Goal: Transaction & Acquisition: Purchase product/service

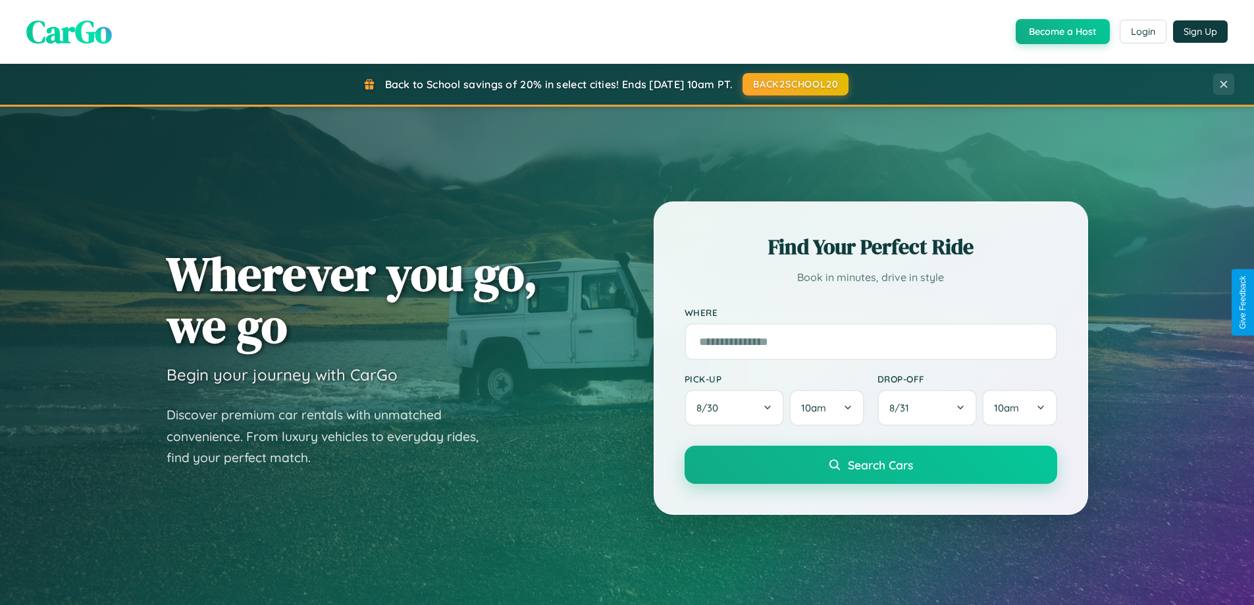
scroll to position [568, 0]
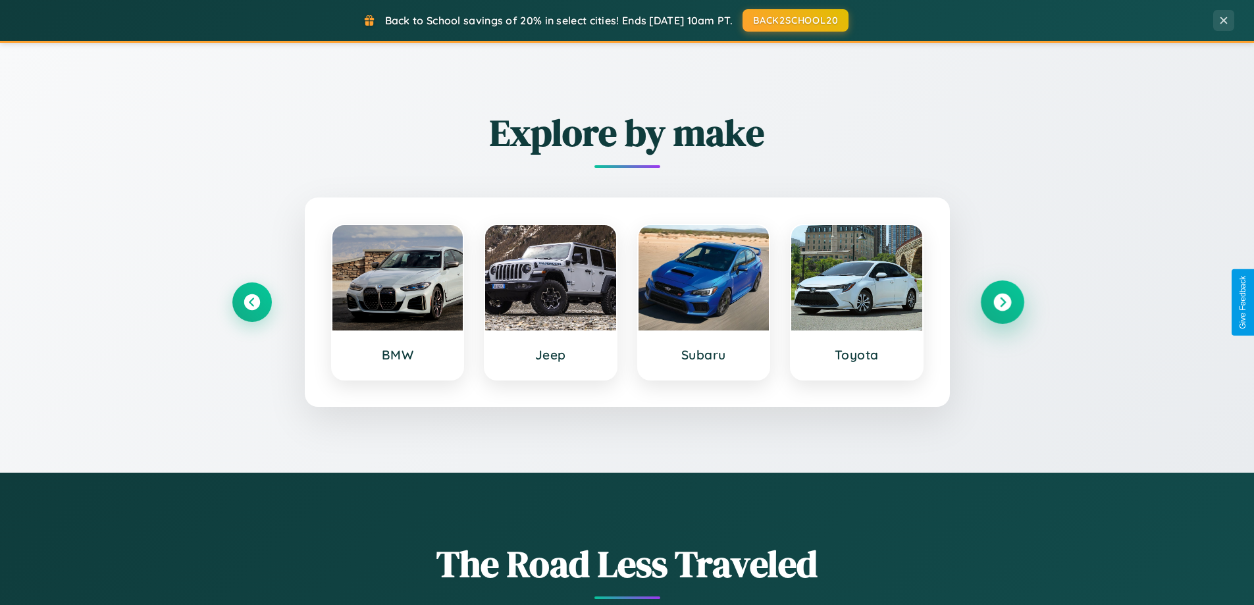
click at [1002, 302] on icon at bounding box center [1003, 303] width 18 height 18
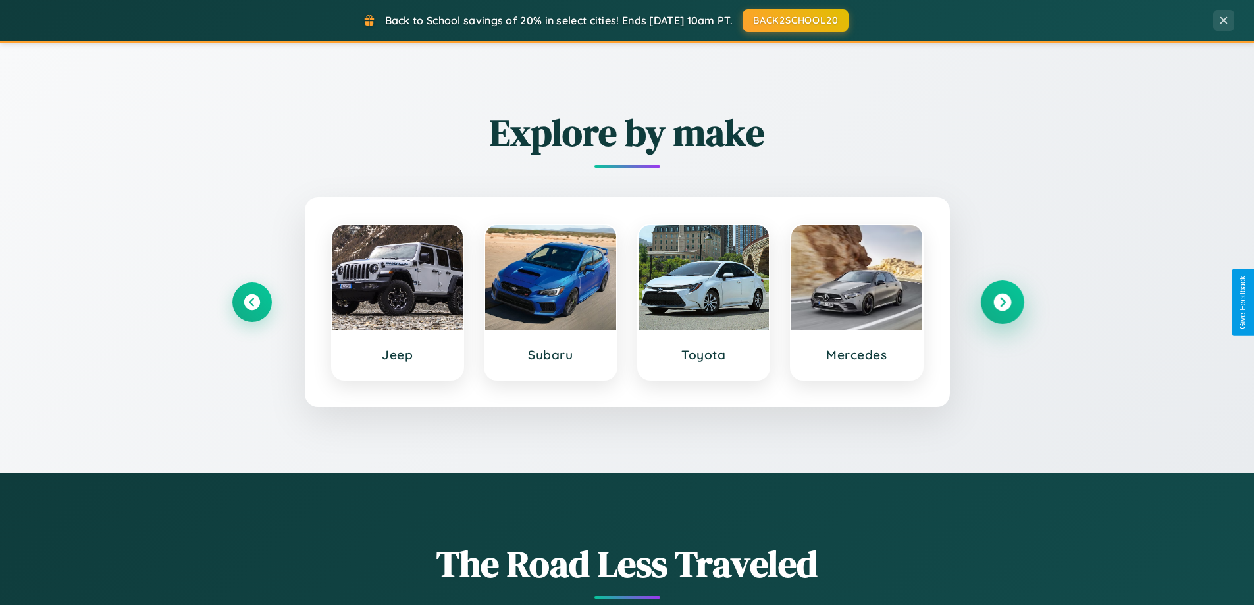
click at [1002, 302] on icon at bounding box center [1003, 303] width 18 height 18
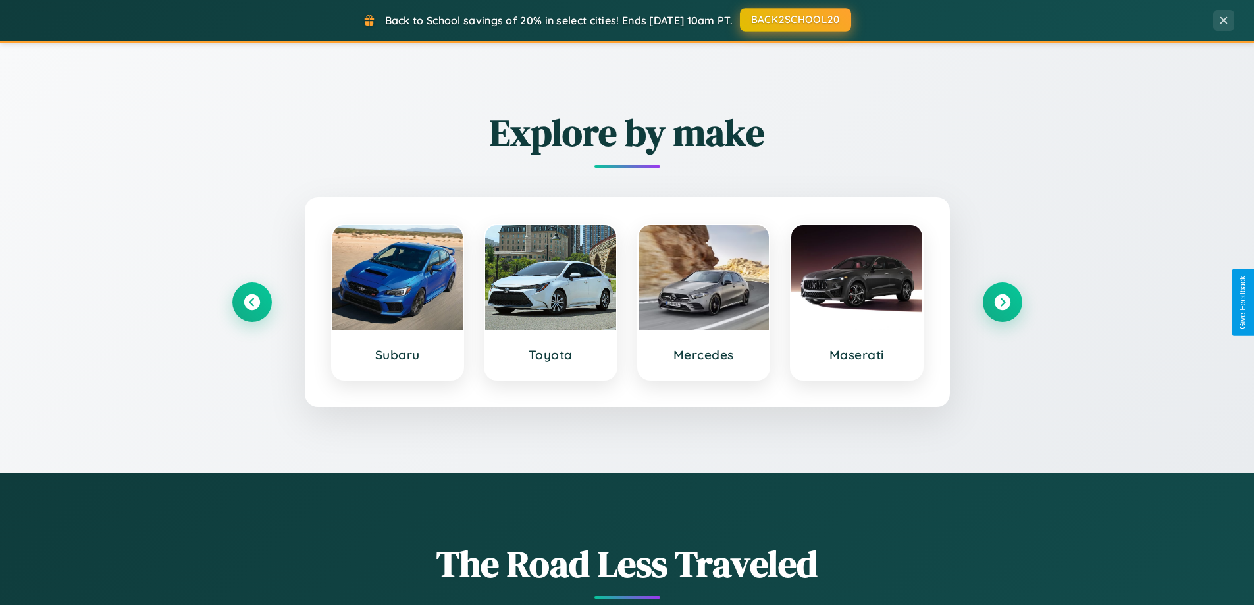
click at [795, 20] on button "BACK2SCHOOL20" at bounding box center [795, 20] width 111 height 24
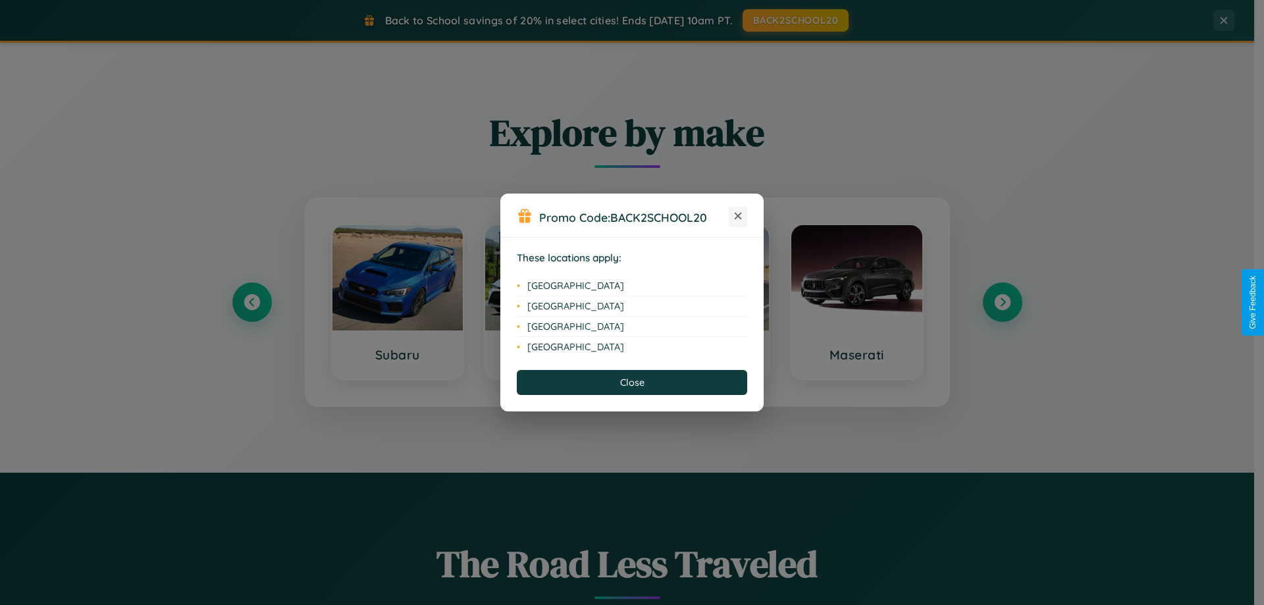
click at [738, 217] on icon at bounding box center [738, 216] width 7 height 7
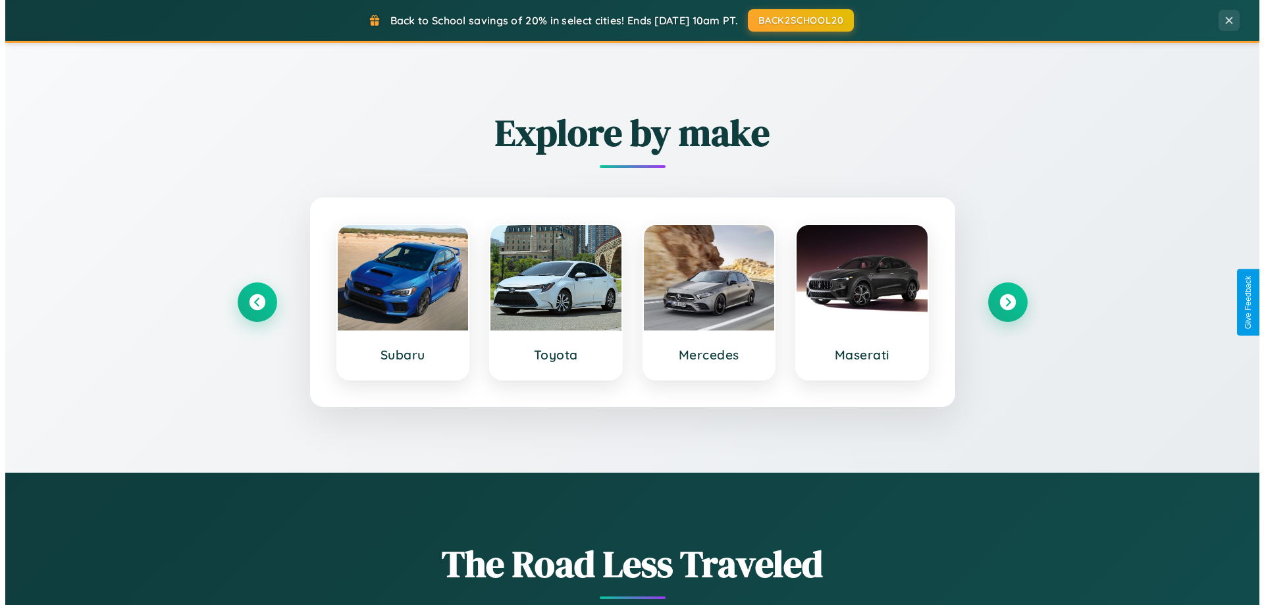
scroll to position [0, 0]
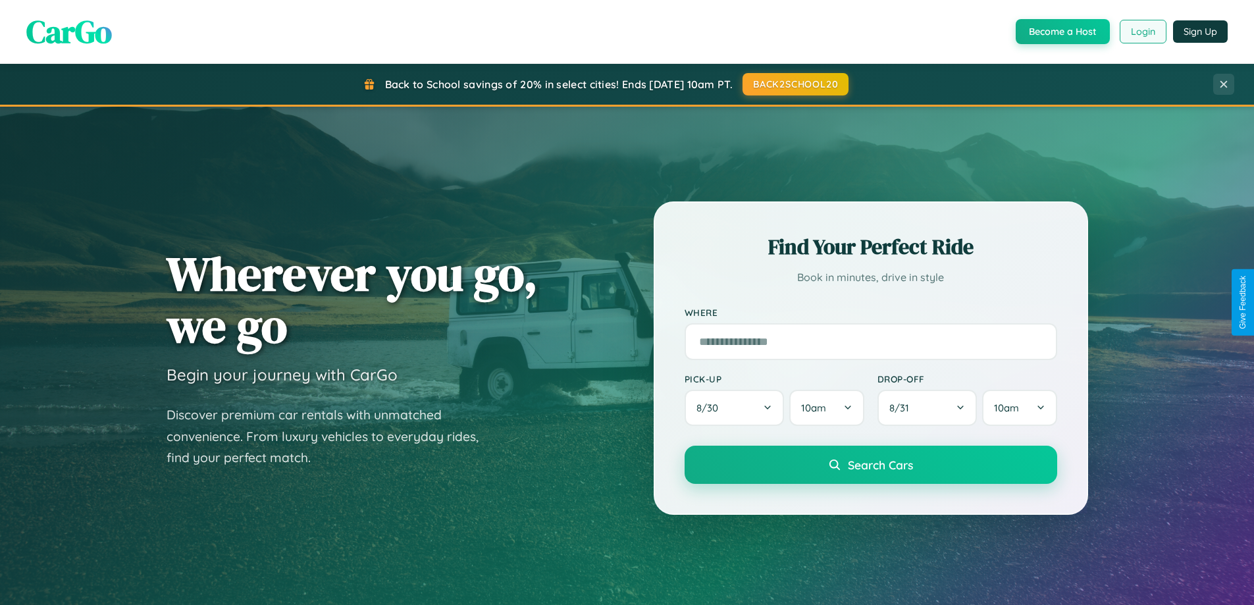
click at [1142, 32] on button "Login" at bounding box center [1143, 32] width 47 height 24
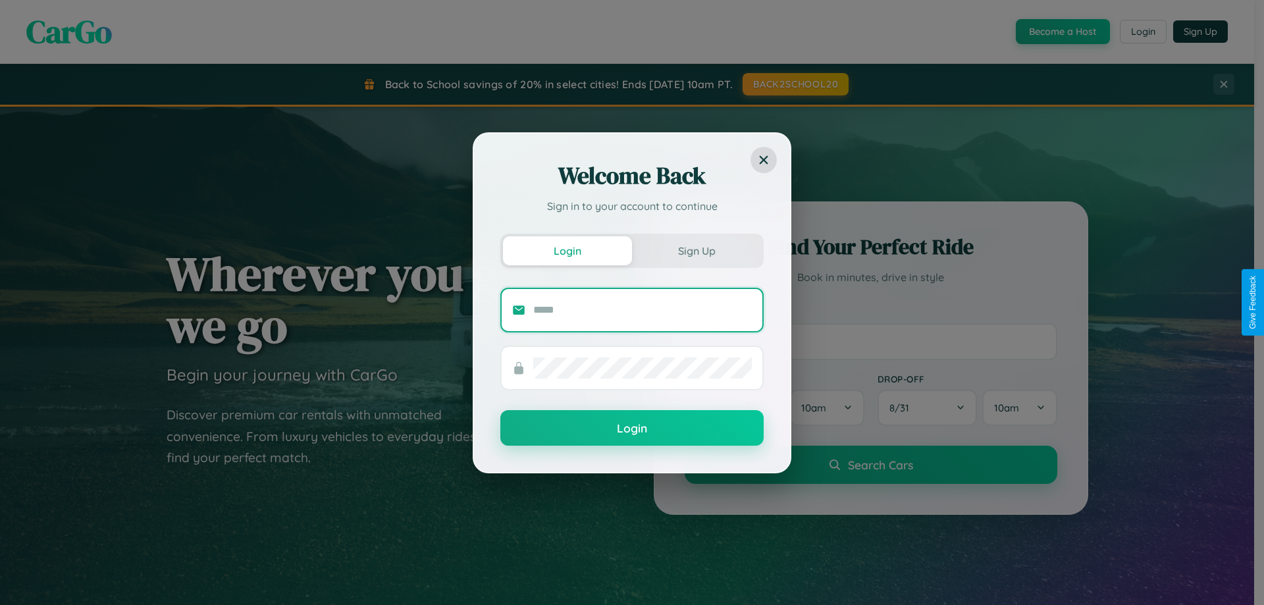
click at [643, 309] on input "text" at bounding box center [642, 310] width 219 height 21
type input "**********"
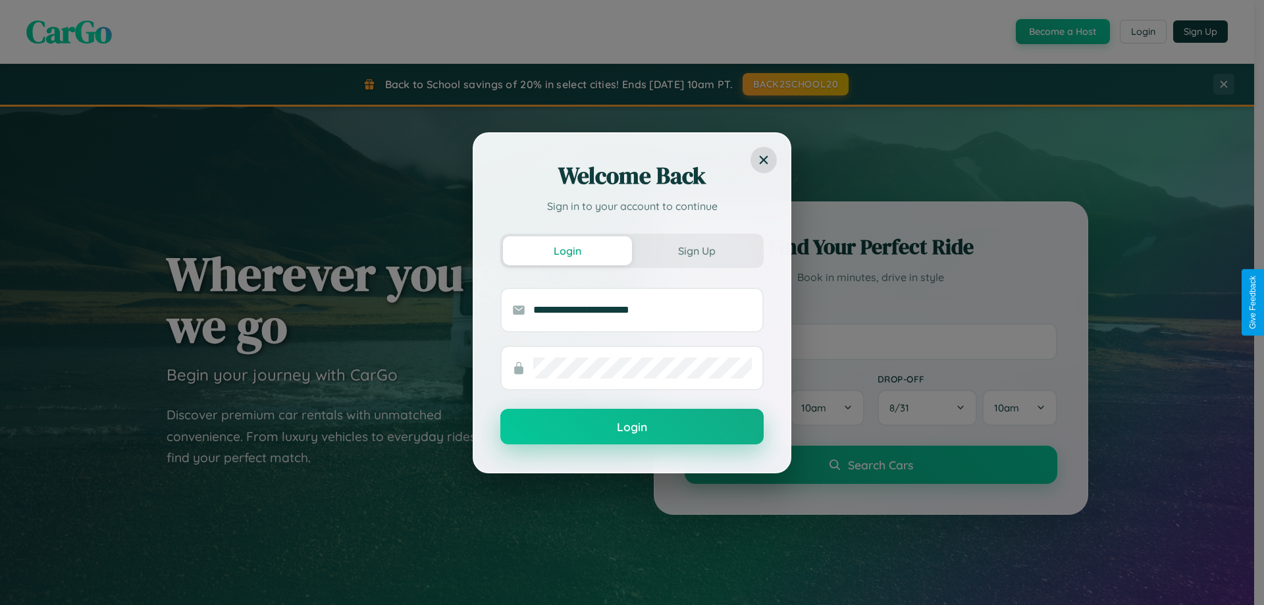
click at [632, 427] on button "Login" at bounding box center [631, 427] width 263 height 36
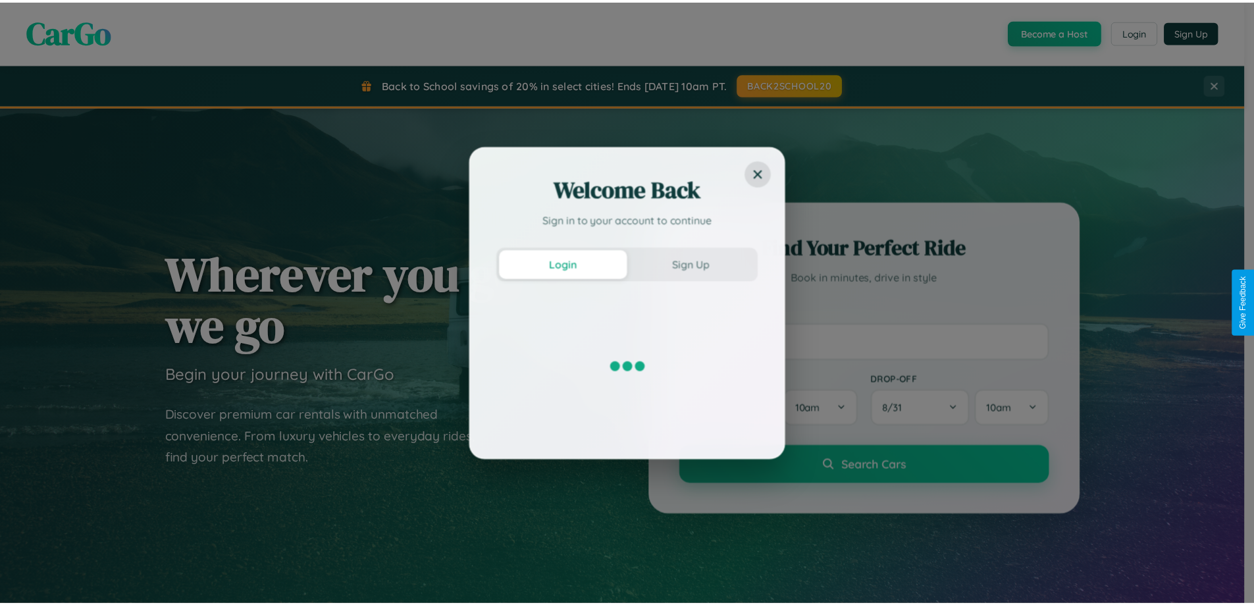
scroll to position [2533, 0]
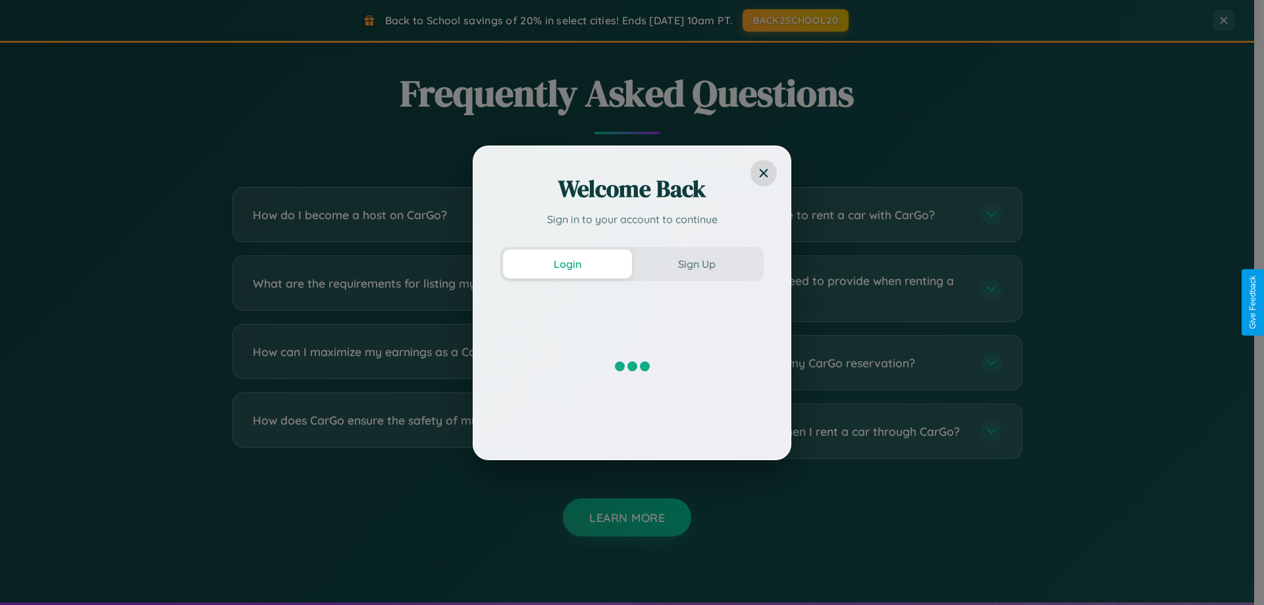
click at [831, 431] on div "Welcome Back Sign in to your account to continue Login Sign Up" at bounding box center [632, 302] width 1264 height 605
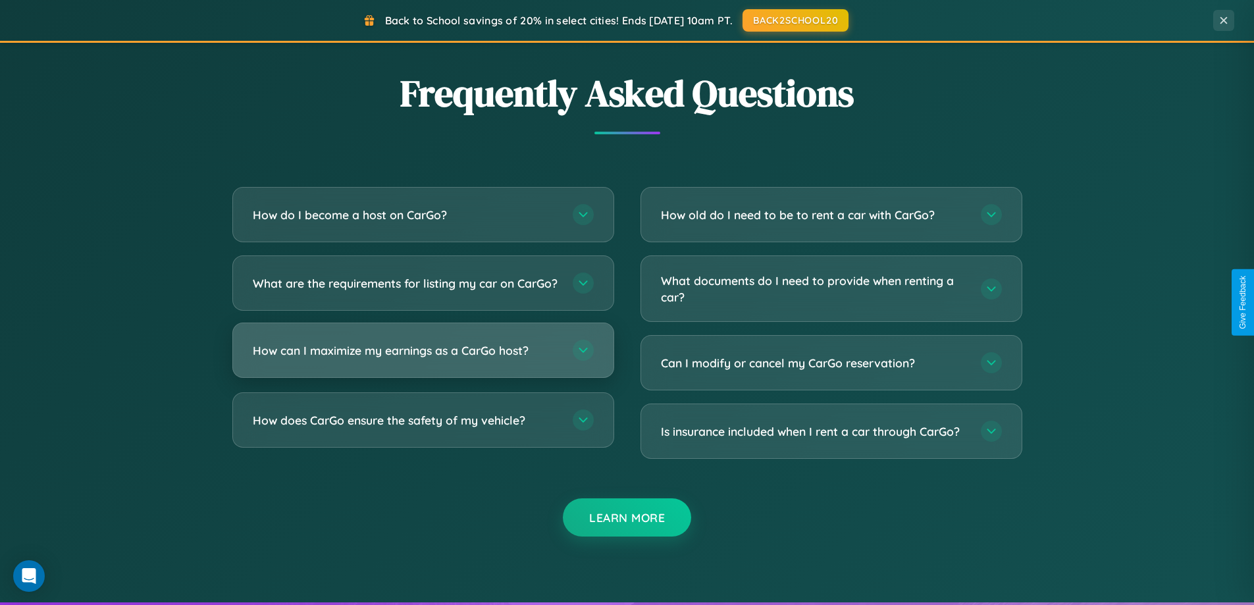
click at [423, 359] on h3 "How can I maximize my earnings as a CarGo host?" at bounding box center [406, 350] width 307 height 16
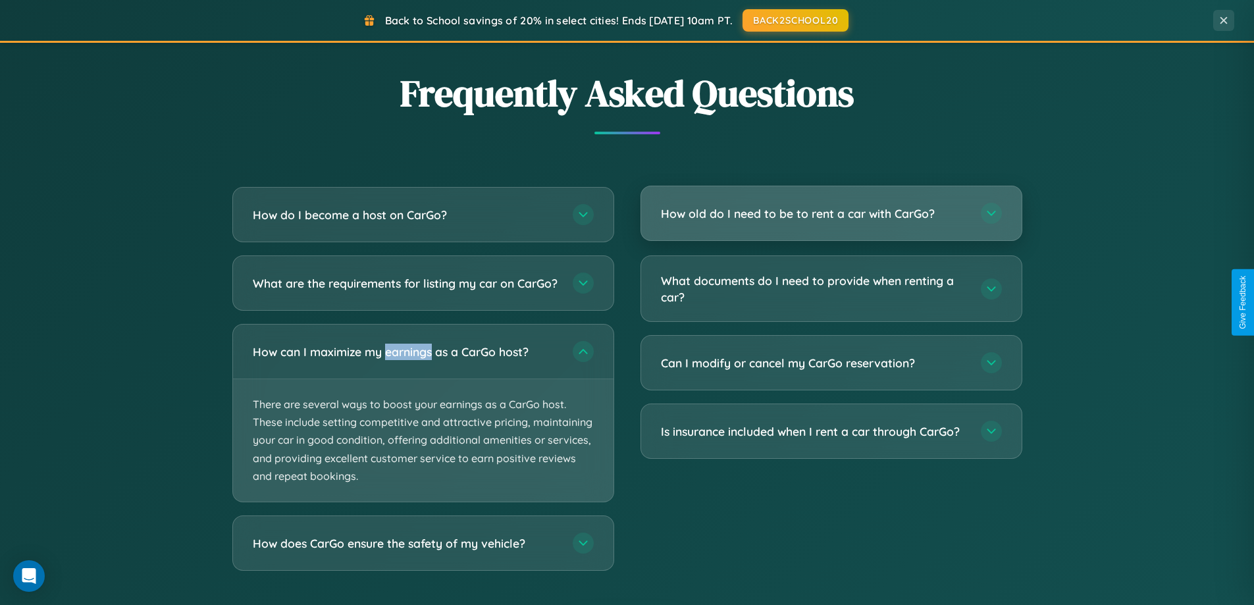
click at [831, 214] on h3 "How old do I need to be to rent a car with CarGo?" at bounding box center [814, 213] width 307 height 16
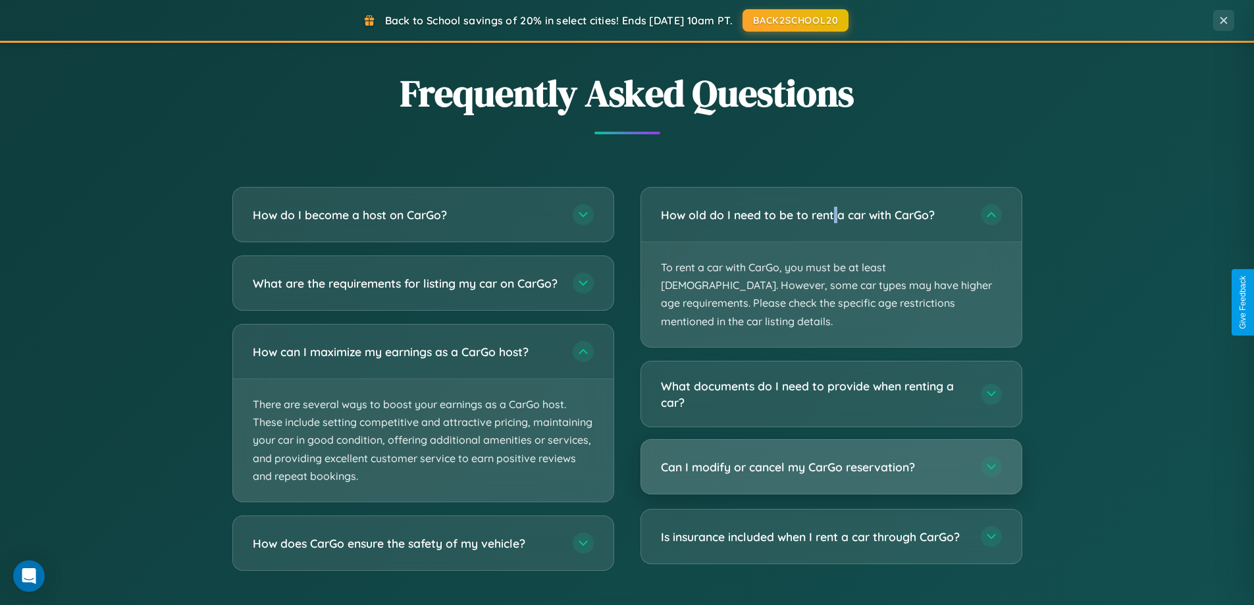
click at [831, 459] on h3 "Can I modify or cancel my CarGo reservation?" at bounding box center [814, 467] width 307 height 16
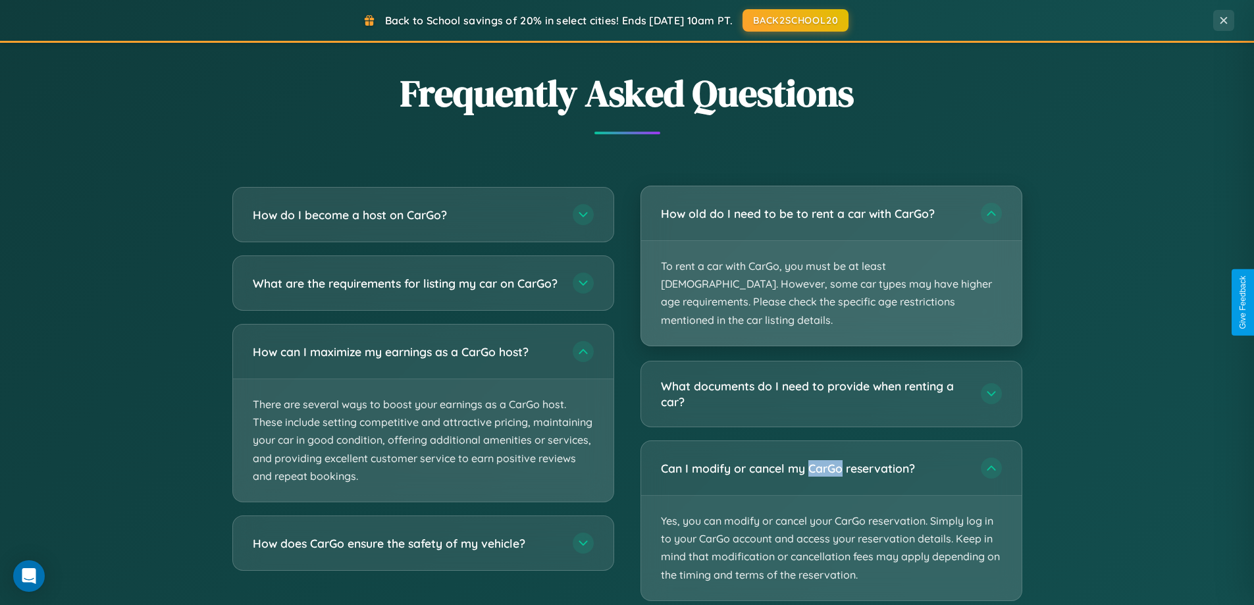
click at [831, 257] on p "To rent a car with CarGo, you must be at least [DEMOGRAPHIC_DATA]. However, som…" at bounding box center [831, 293] width 381 height 105
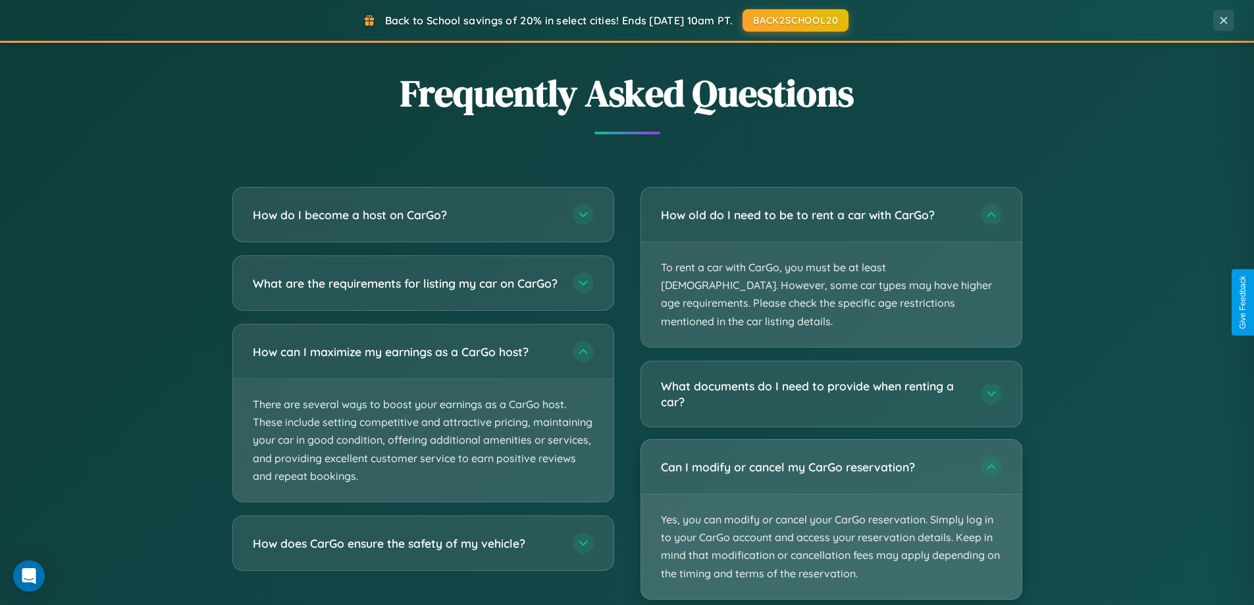
click at [831, 502] on p "Yes, you can modify or cancel your CarGo reservation. Simply log in to your Car…" at bounding box center [831, 546] width 381 height 105
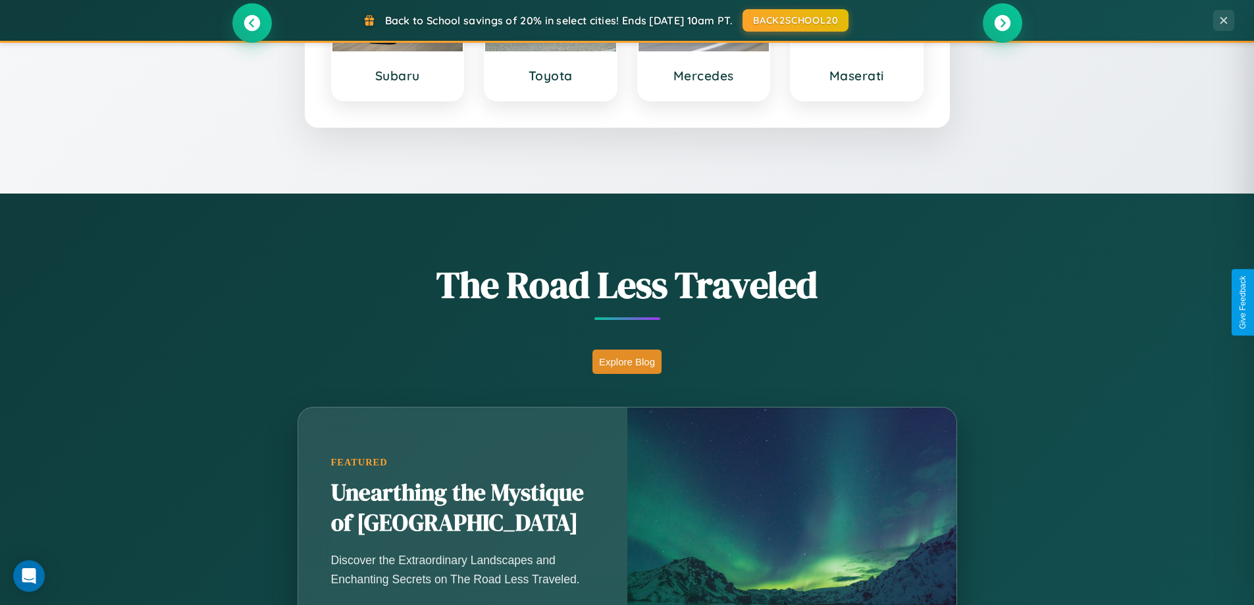
scroll to position [568, 0]
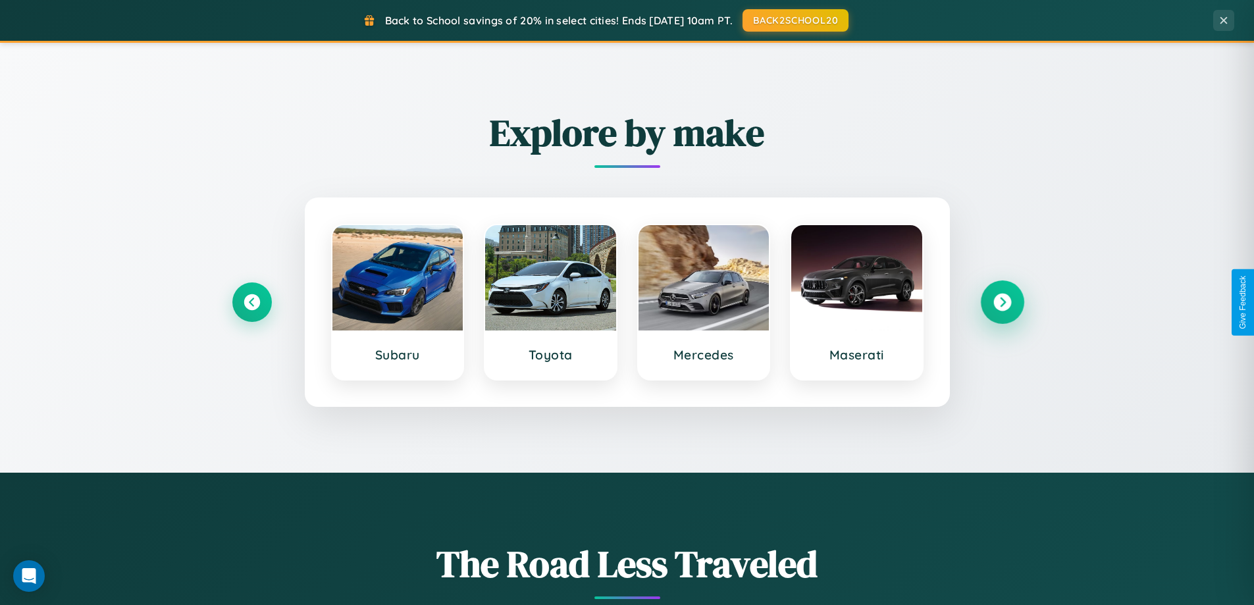
click at [1002, 302] on icon at bounding box center [1003, 303] width 18 height 18
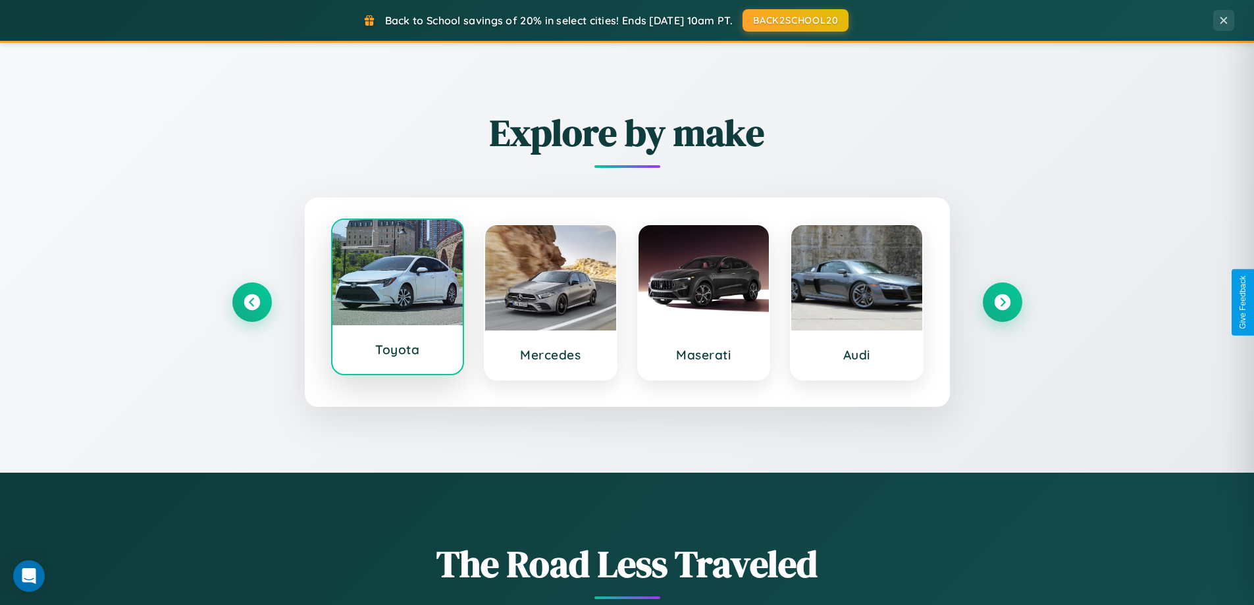
click at [397, 302] on div at bounding box center [397, 272] width 131 height 105
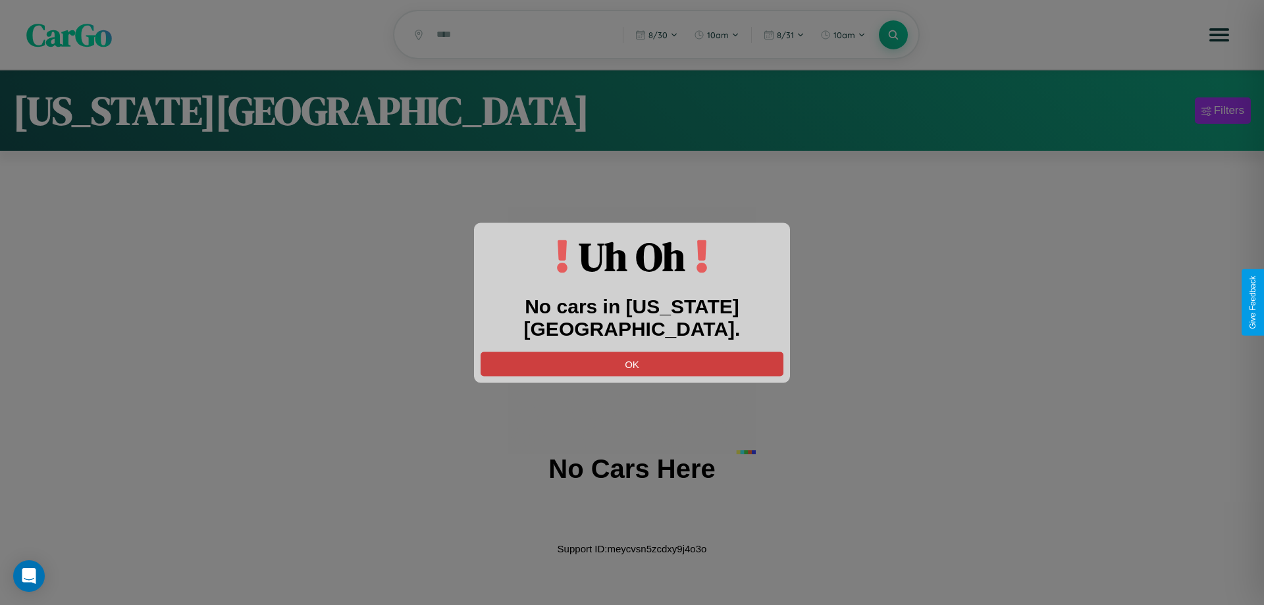
click at [632, 352] on button "OK" at bounding box center [632, 364] width 303 height 24
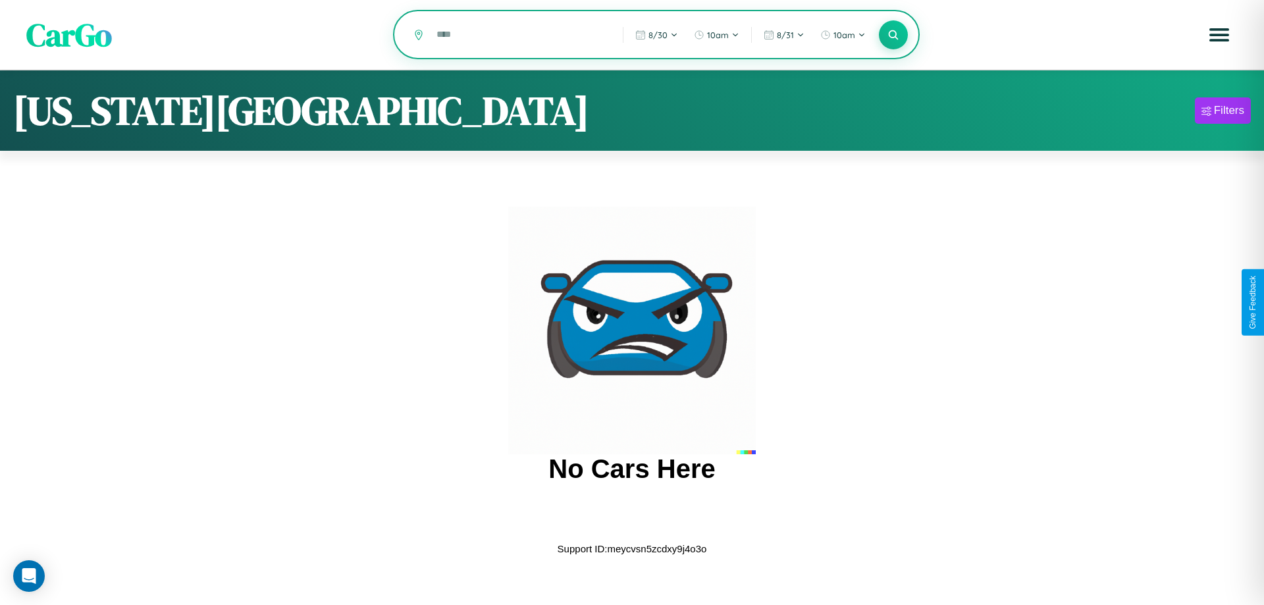
click at [521, 36] on input "text" at bounding box center [520, 34] width 180 height 23
click at [893, 36] on icon at bounding box center [893, 34] width 13 height 13
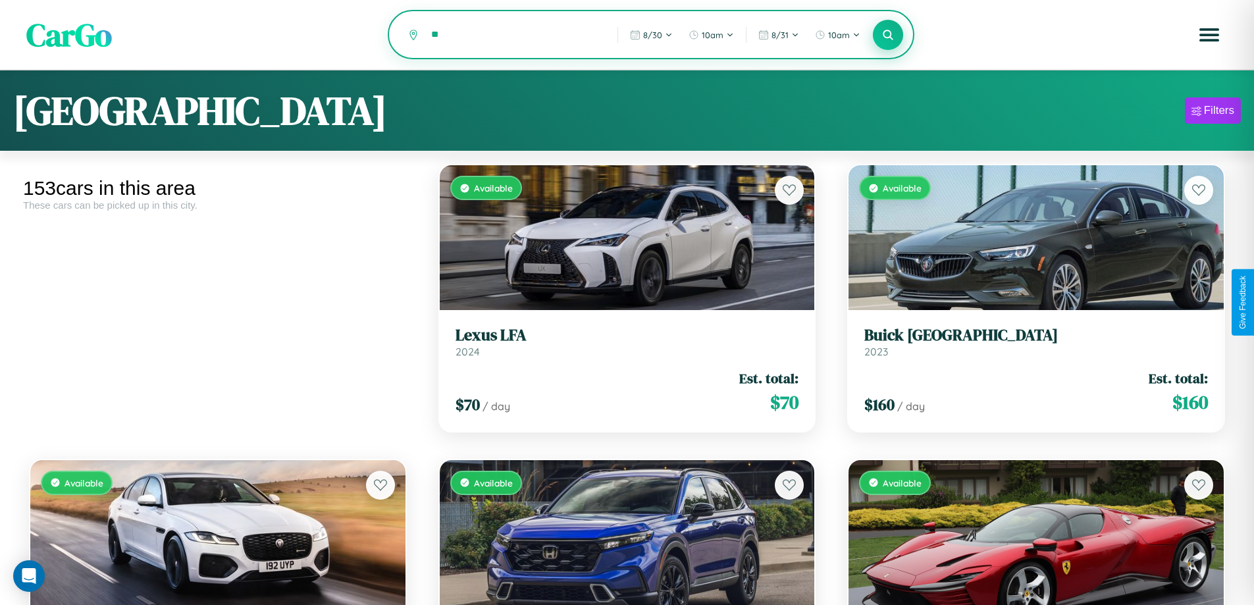
type input "*"
type input "******"
click at [888, 36] on icon at bounding box center [888, 34] width 13 height 13
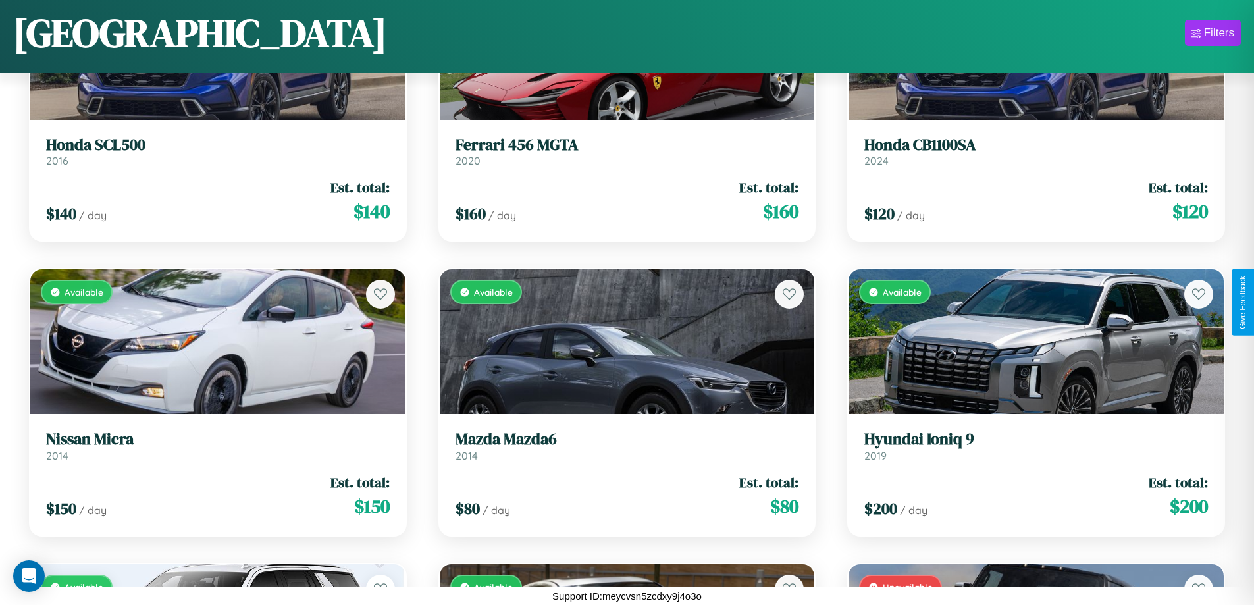
scroll to position [6671, 0]
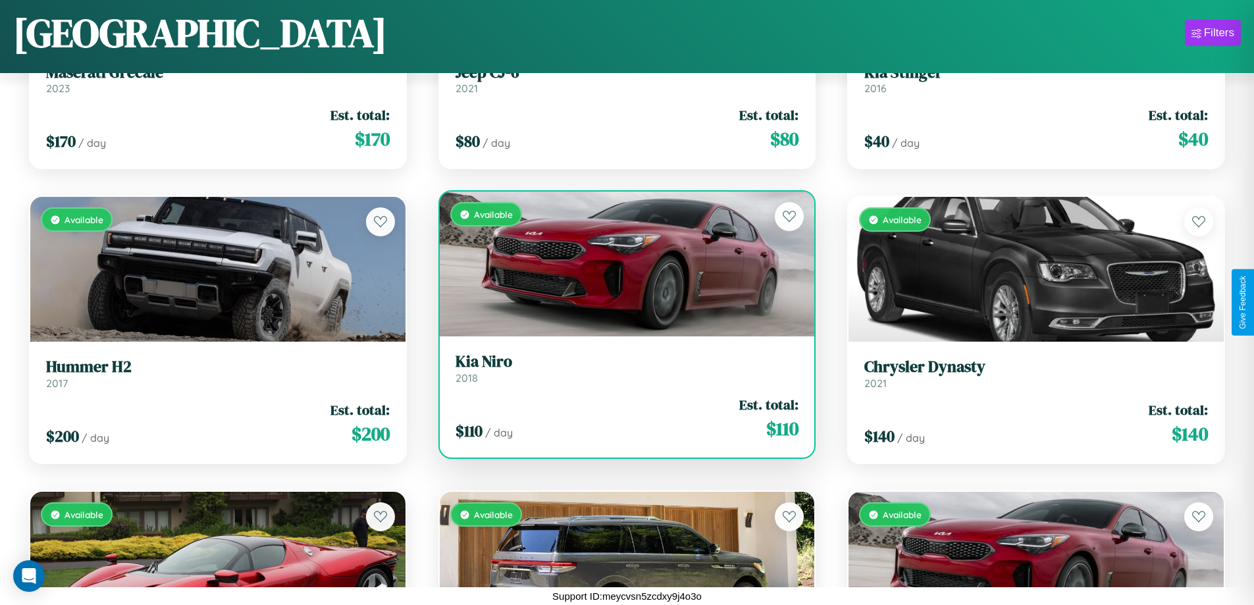
click at [622, 369] on h3 "[PERSON_NAME]" at bounding box center [628, 361] width 344 height 19
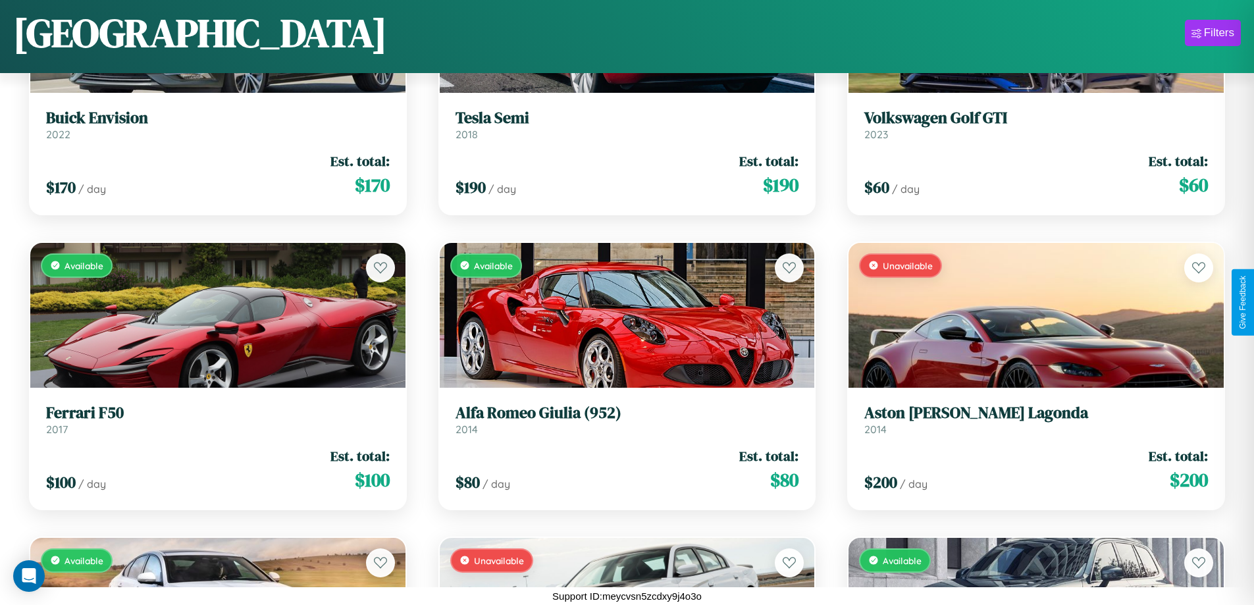
scroll to position [4018, 0]
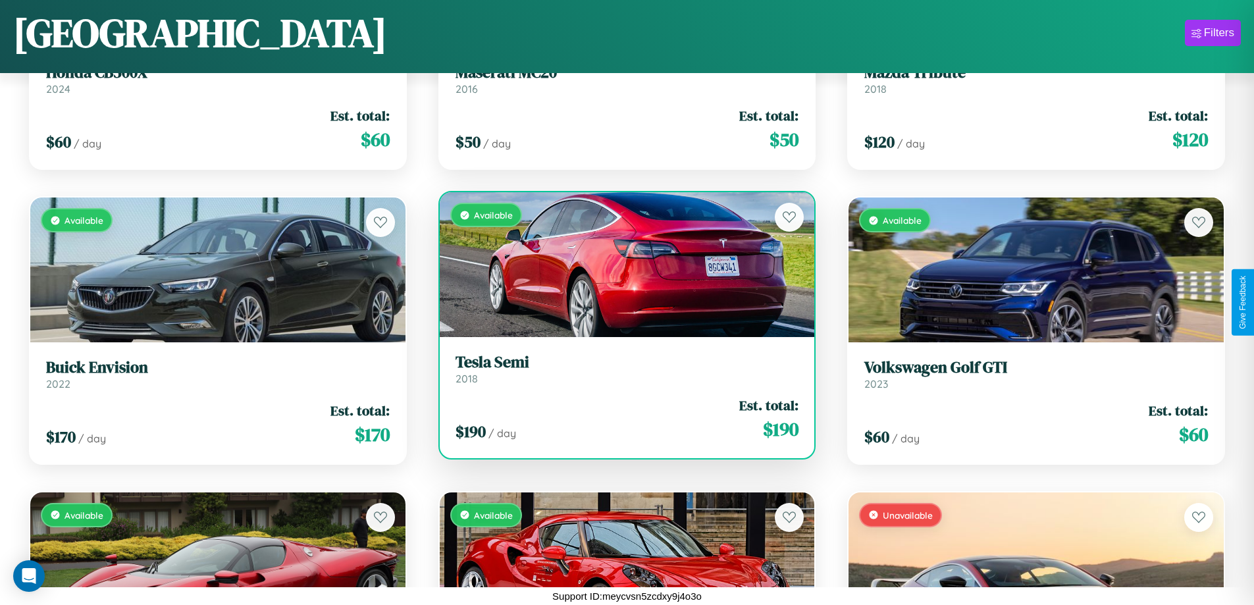
click at [622, 419] on div "$ 190 / day Est. total: $ 190" at bounding box center [628, 419] width 344 height 47
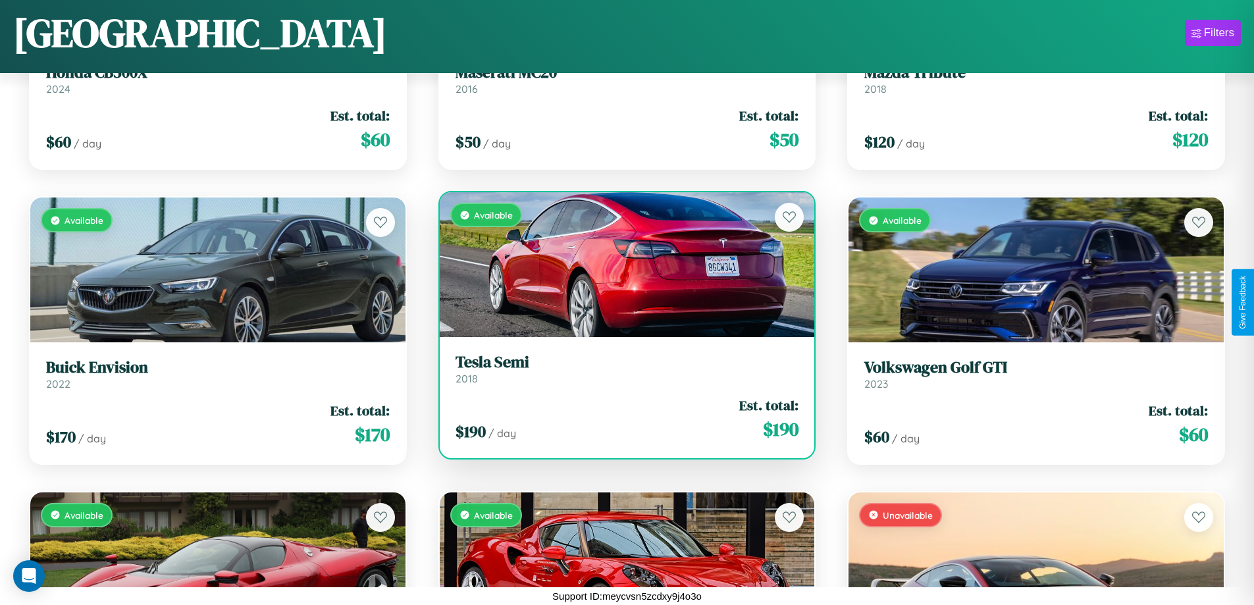
click at [622, 419] on div "$ 190 / day Est. total: $ 190" at bounding box center [628, 419] width 344 height 47
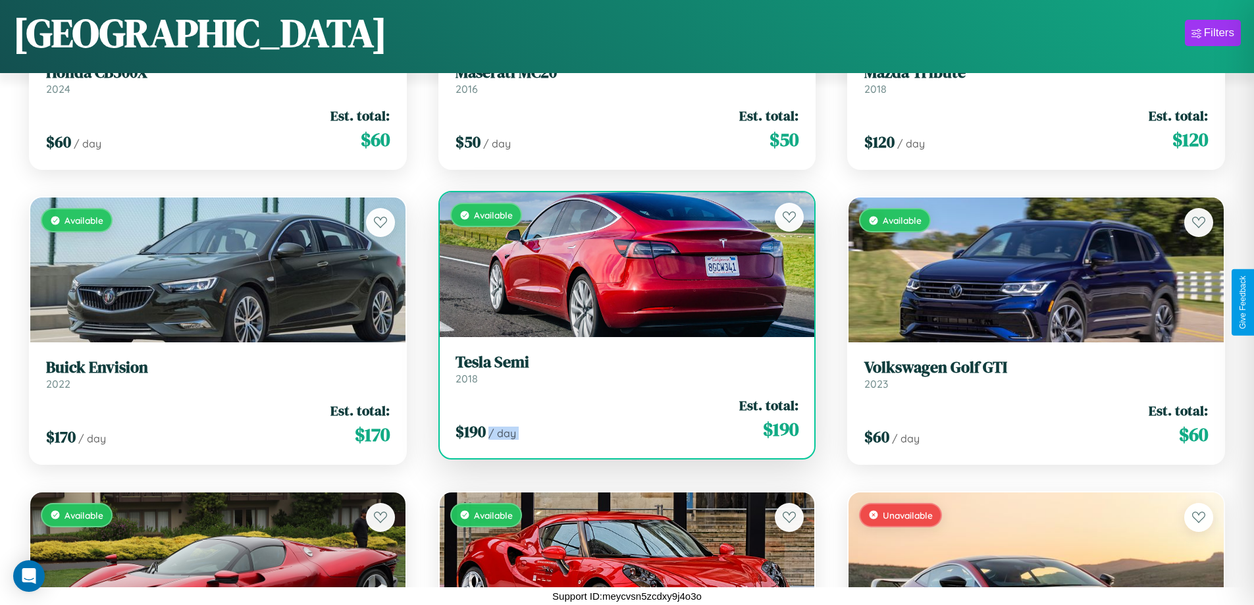
click at [622, 419] on div "$ 190 / day Est. total: $ 190" at bounding box center [628, 419] width 344 height 47
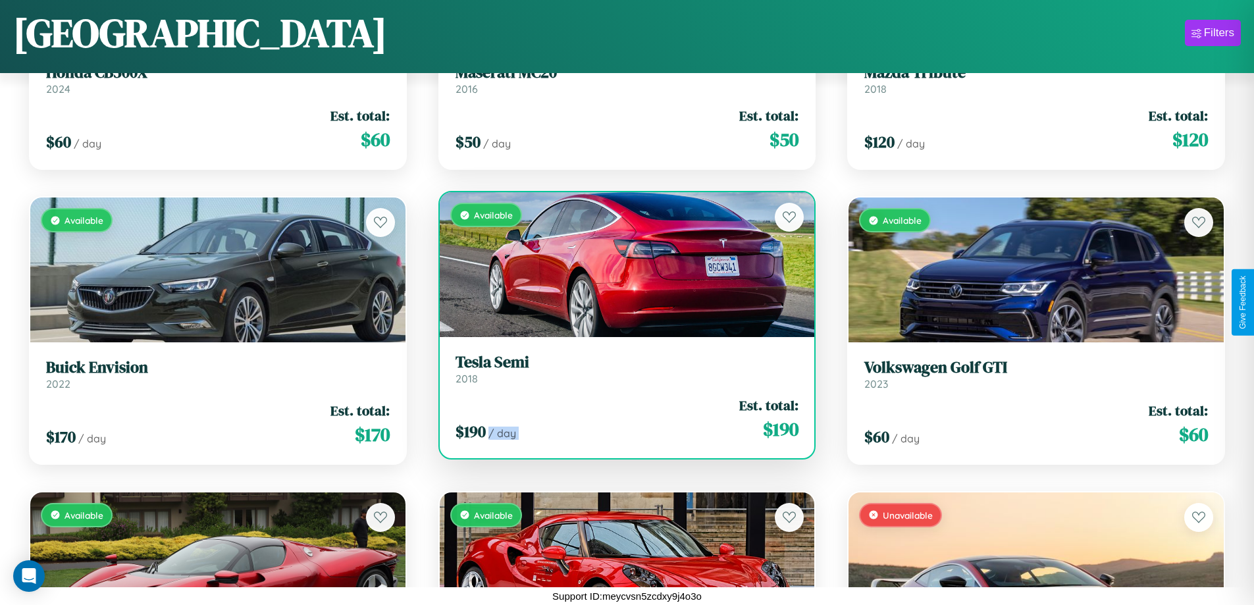
click at [622, 419] on div "$ 190 / day Est. total: $ 190" at bounding box center [628, 419] width 344 height 47
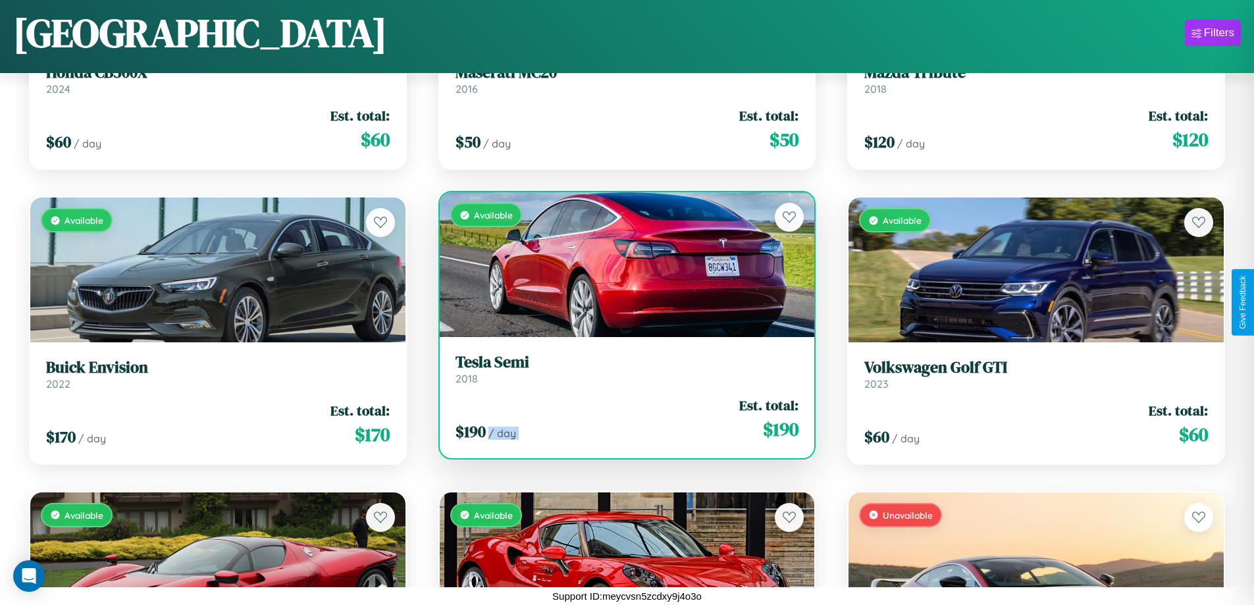
click at [622, 419] on div "$ 190 / day Est. total: $ 190" at bounding box center [628, 419] width 344 height 47
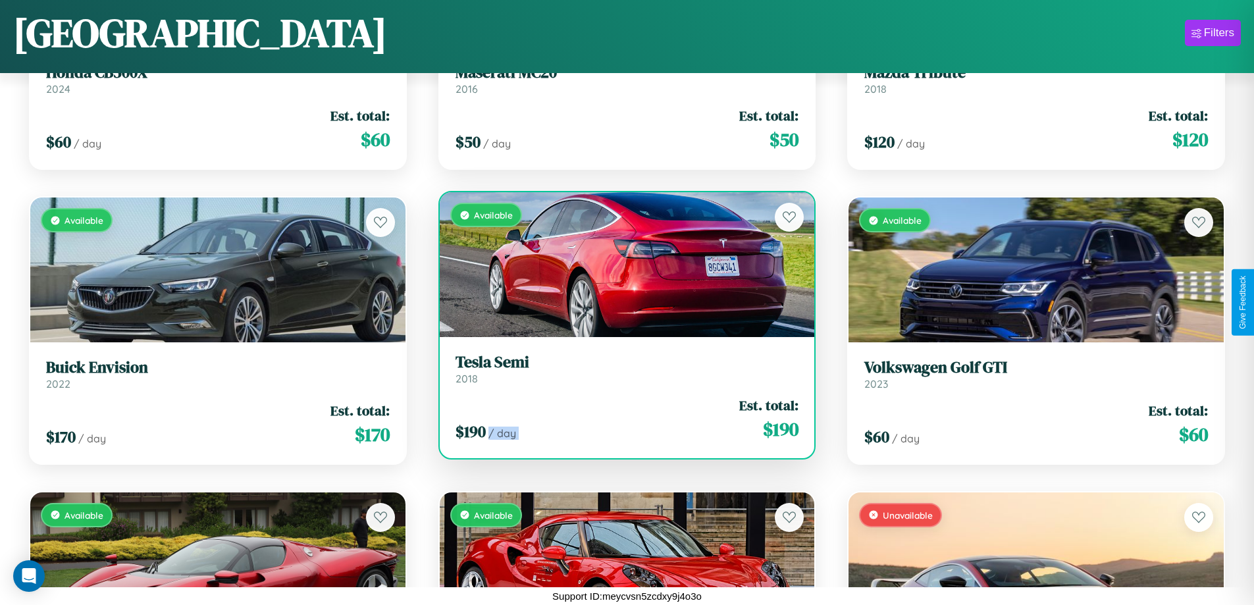
click at [622, 369] on h3 "Tesla Semi" at bounding box center [628, 362] width 344 height 19
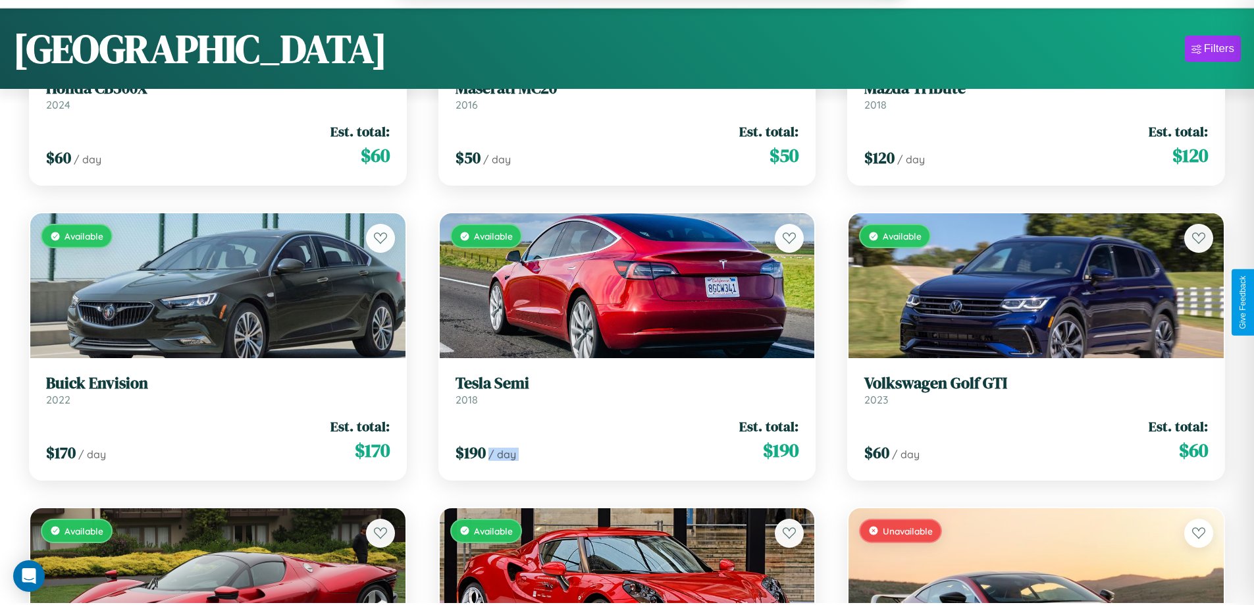
scroll to position [13207, 0]
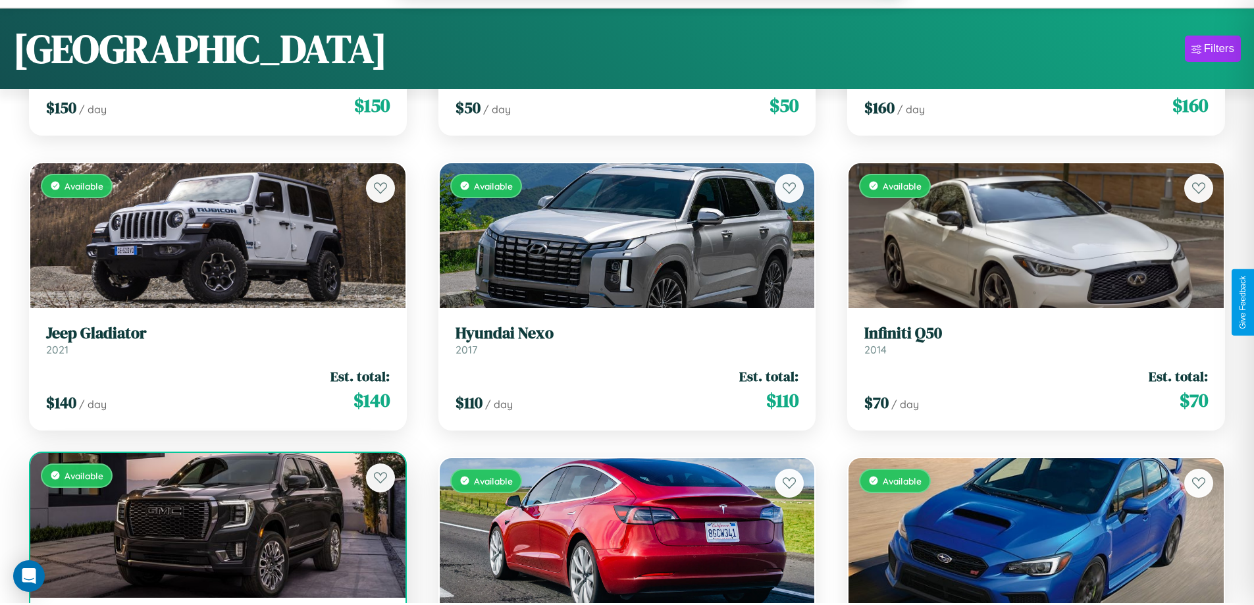
click at [216, 527] on div "Available" at bounding box center [217, 525] width 375 height 145
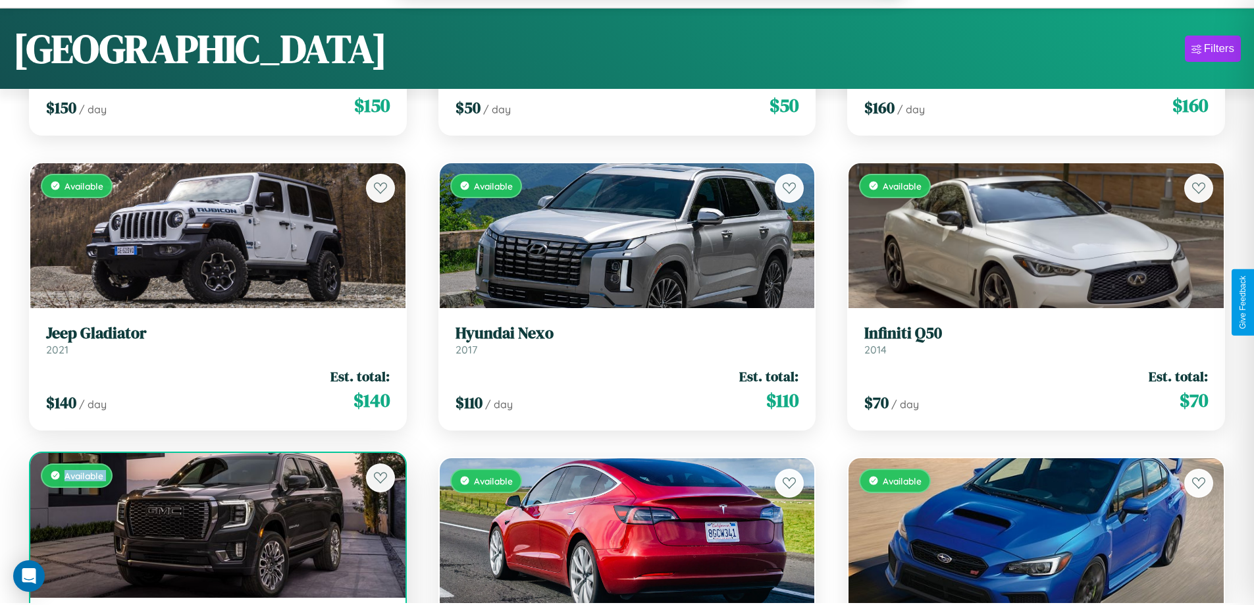
click at [216, 527] on div "Available" at bounding box center [217, 525] width 375 height 145
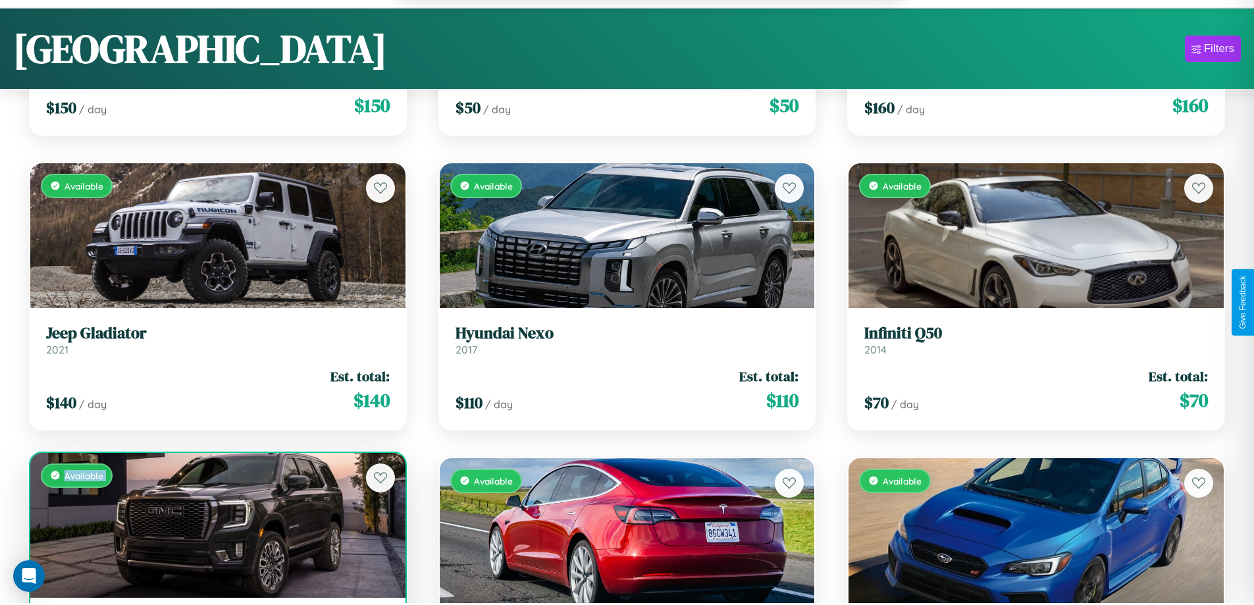
click at [216, 527] on div "Available" at bounding box center [217, 525] width 375 height 145
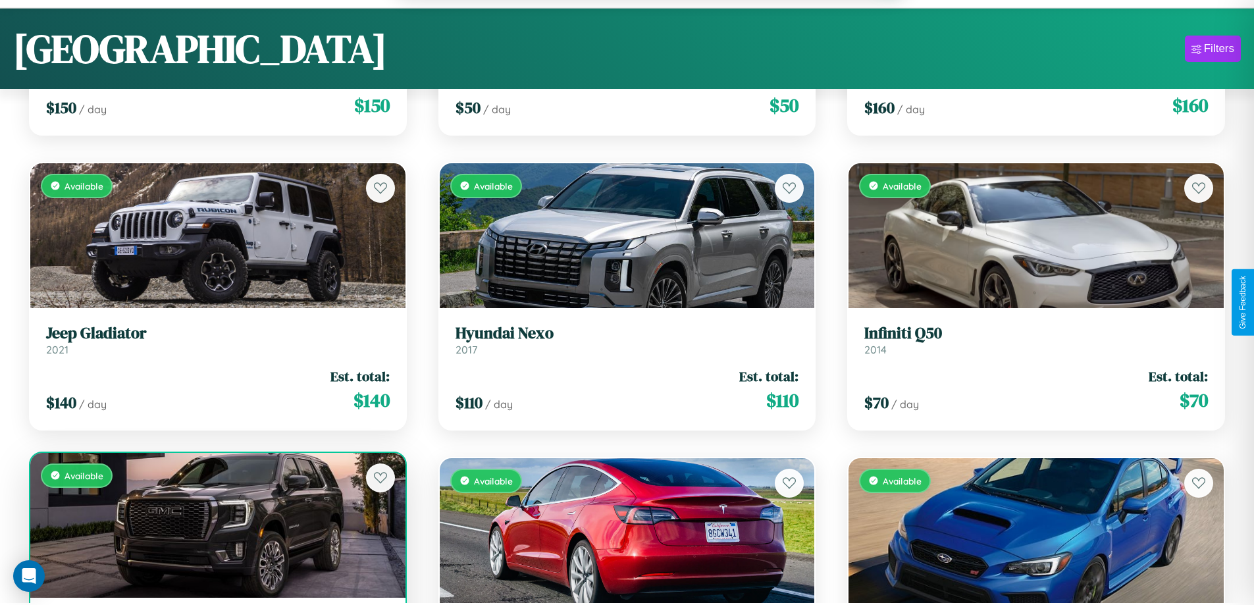
click at [216, 527] on div "Available" at bounding box center [217, 525] width 375 height 145
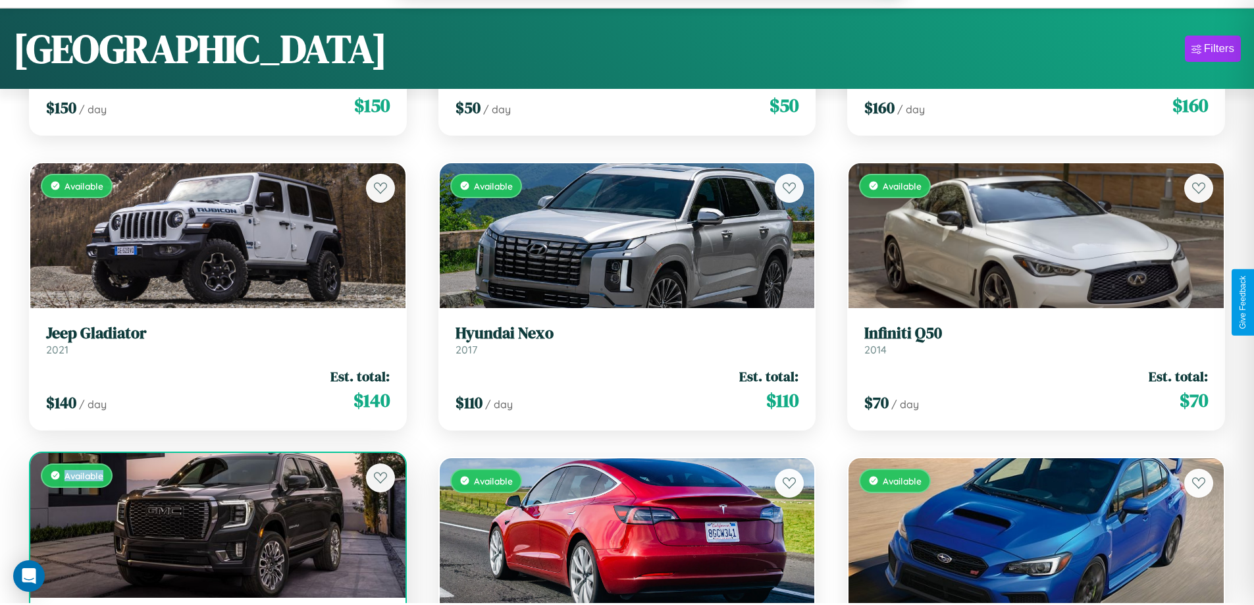
click at [216, 527] on div "Available" at bounding box center [217, 525] width 375 height 145
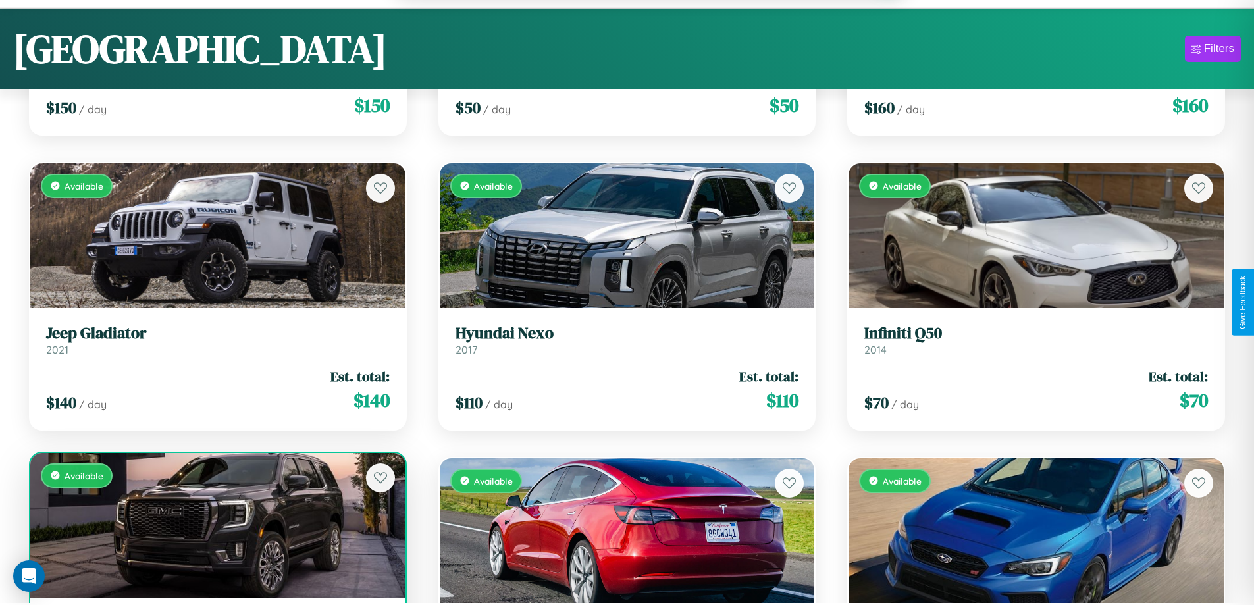
scroll to position [13249, 0]
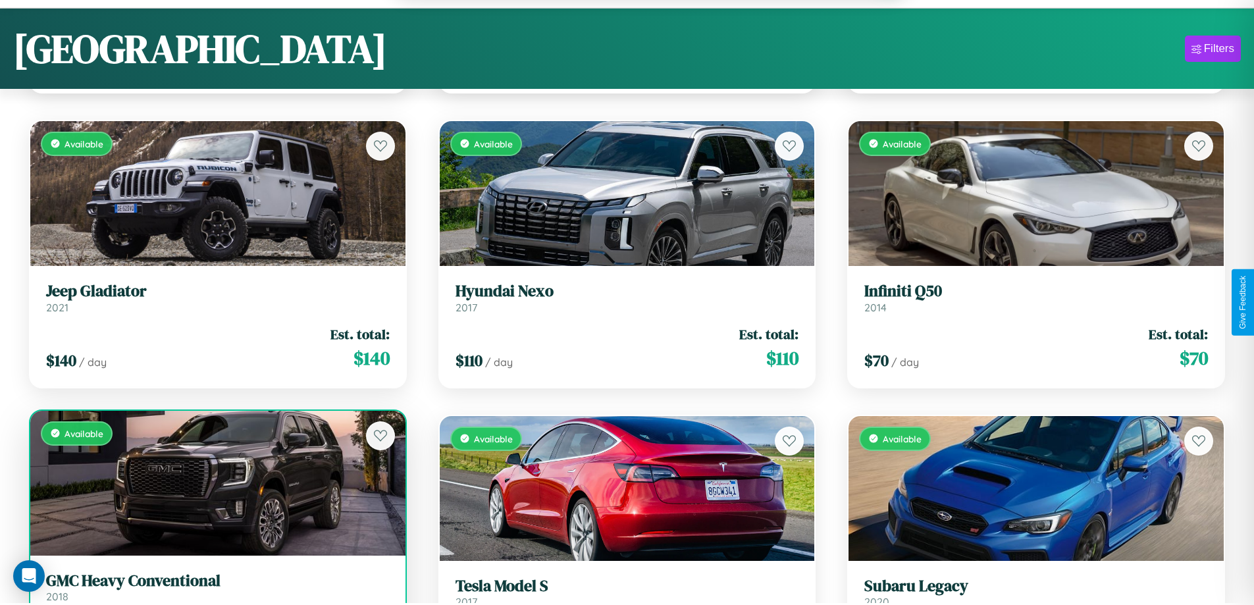
click at [216, 589] on h3 "GMC Heavy Conventional" at bounding box center [218, 580] width 344 height 19
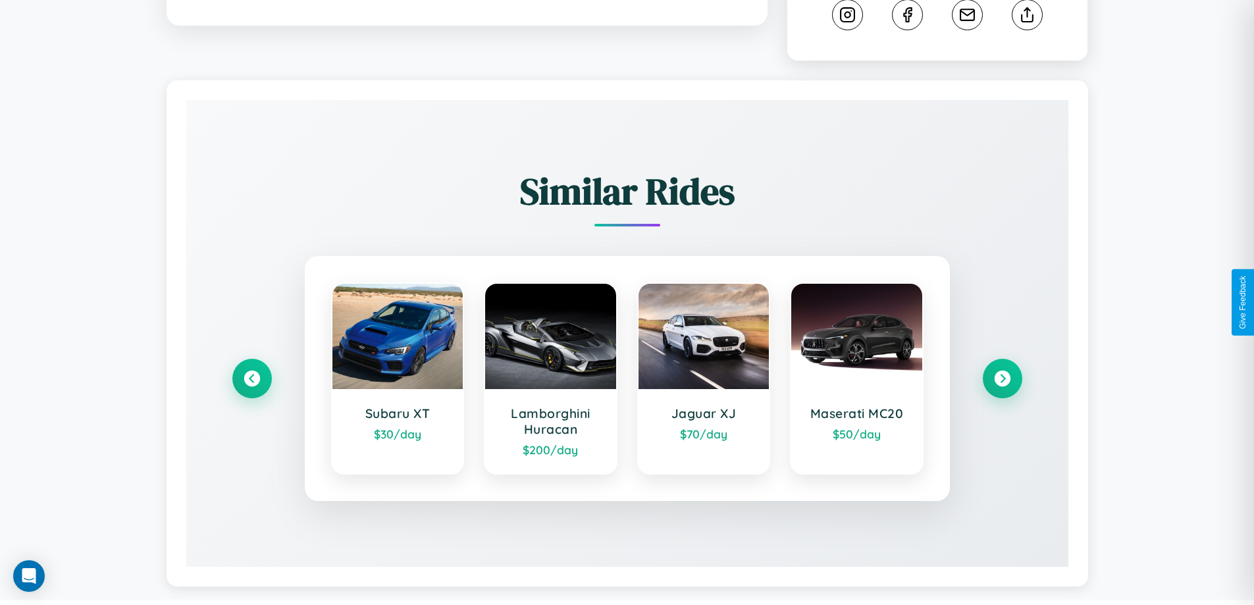
scroll to position [733, 0]
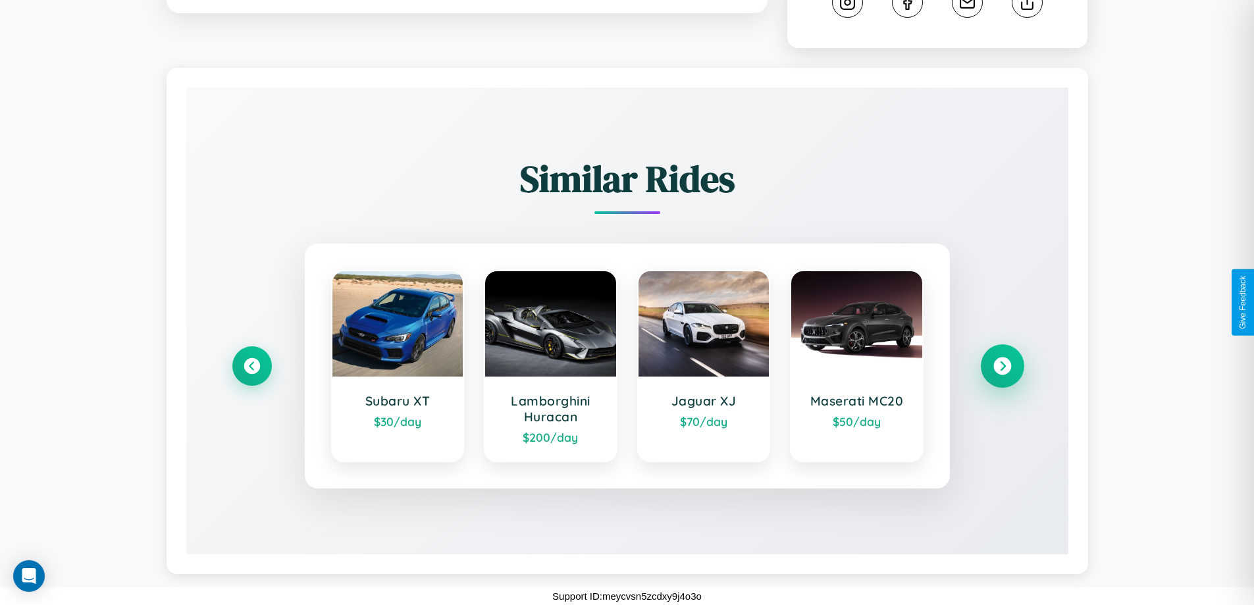
click at [1002, 366] on icon at bounding box center [1003, 367] width 18 height 18
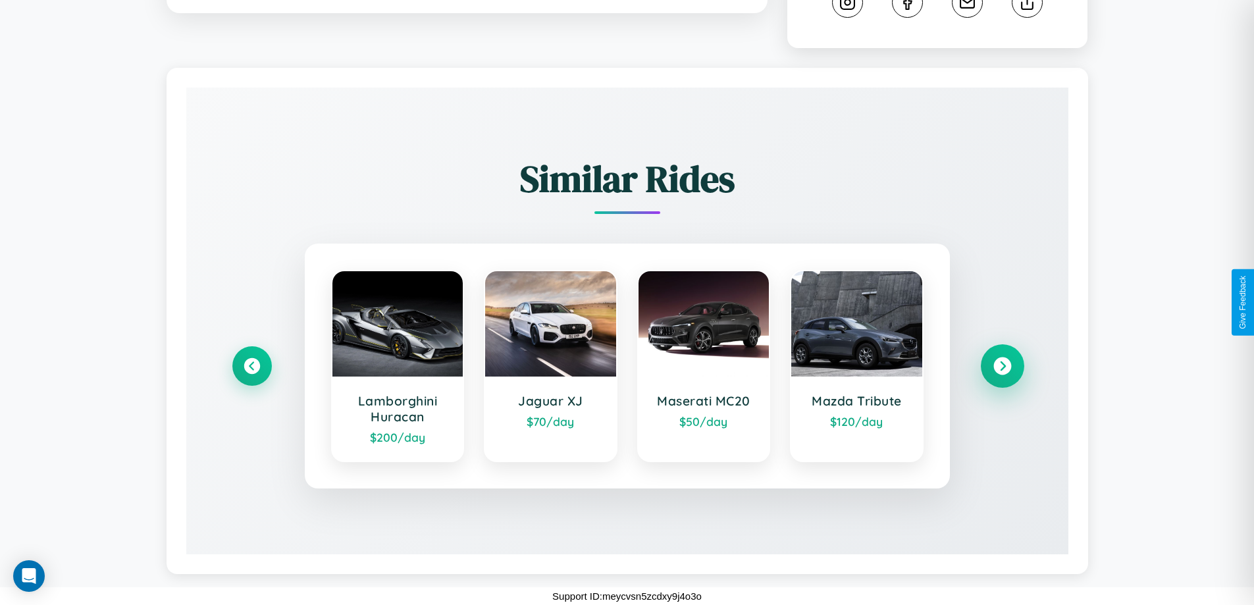
click at [1002, 366] on icon at bounding box center [1003, 367] width 18 height 18
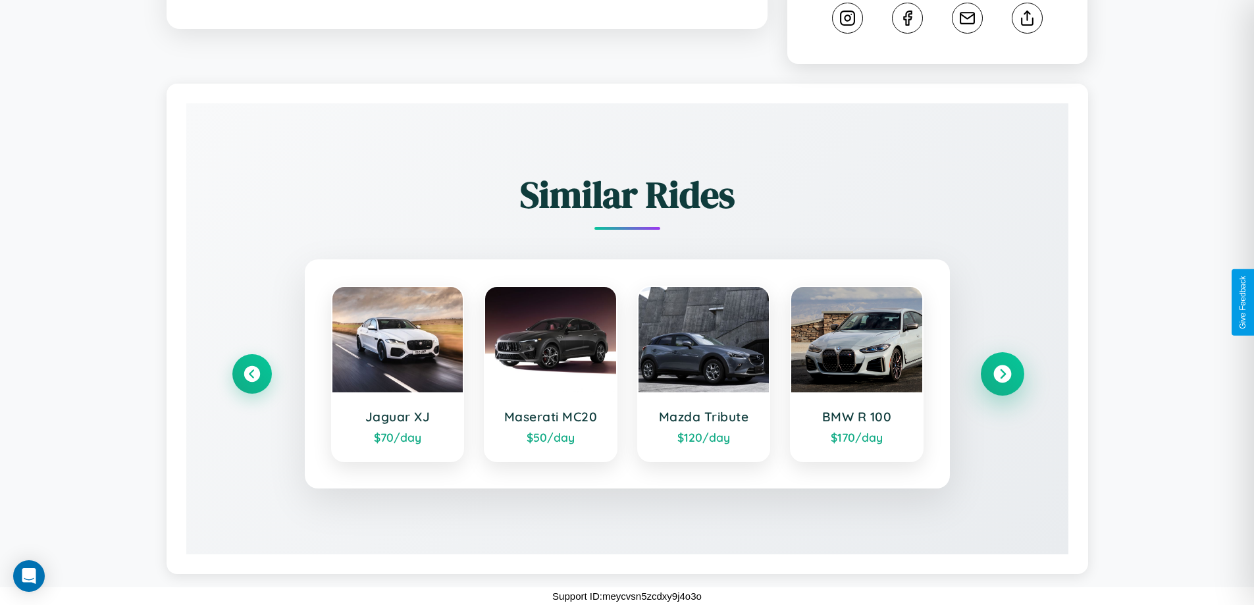
scroll to position [717, 0]
click at [1002, 374] on icon at bounding box center [1003, 374] width 18 height 18
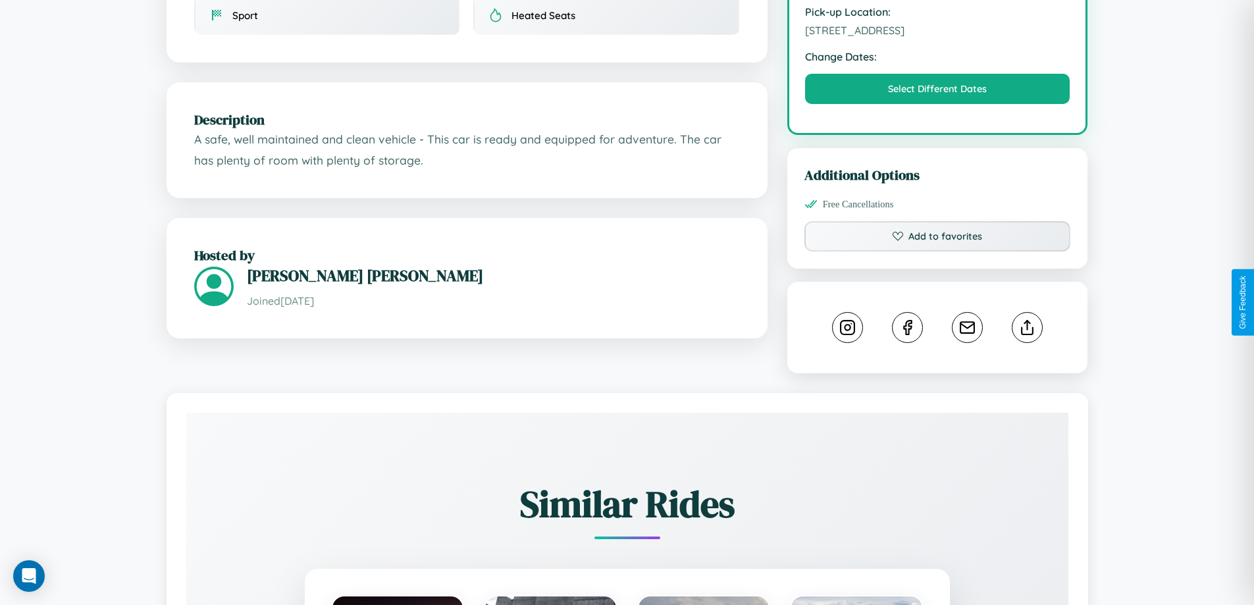
scroll to position [433, 0]
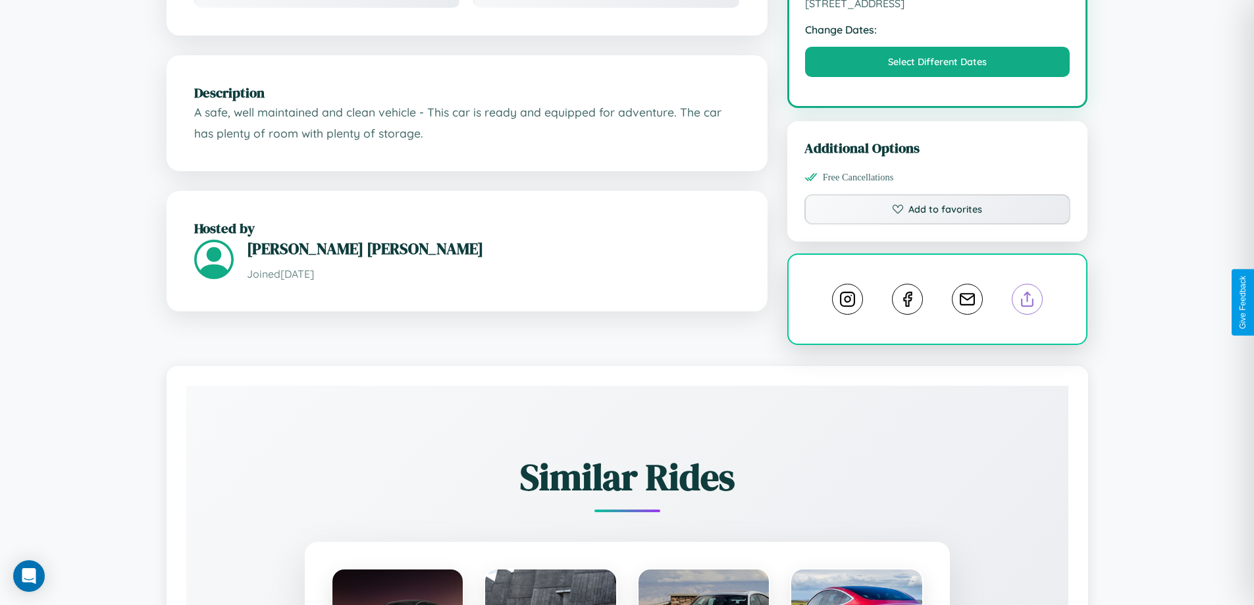
click at [1028, 301] on line at bounding box center [1028, 296] width 0 height 9
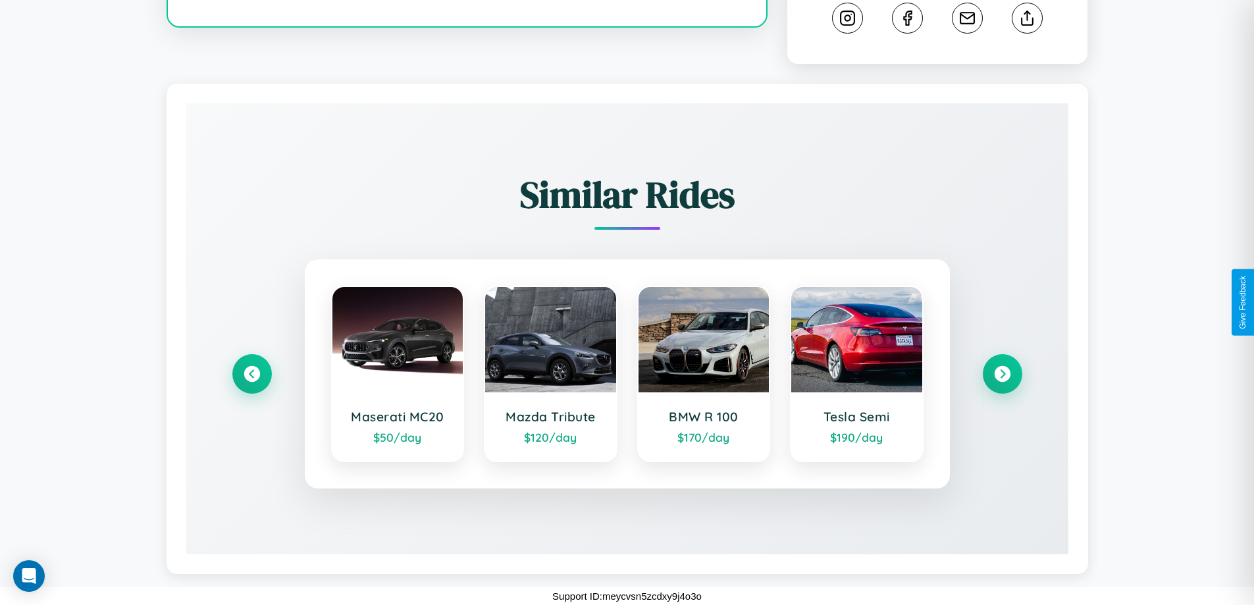
scroll to position [717, 0]
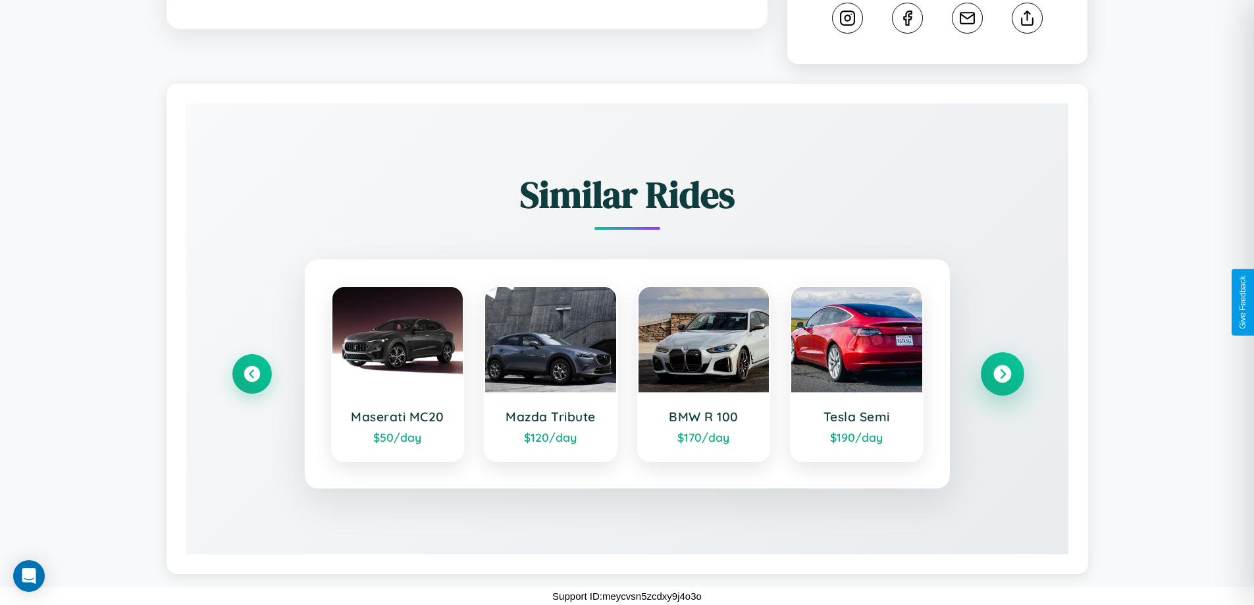
click at [1002, 374] on icon at bounding box center [1003, 374] width 18 height 18
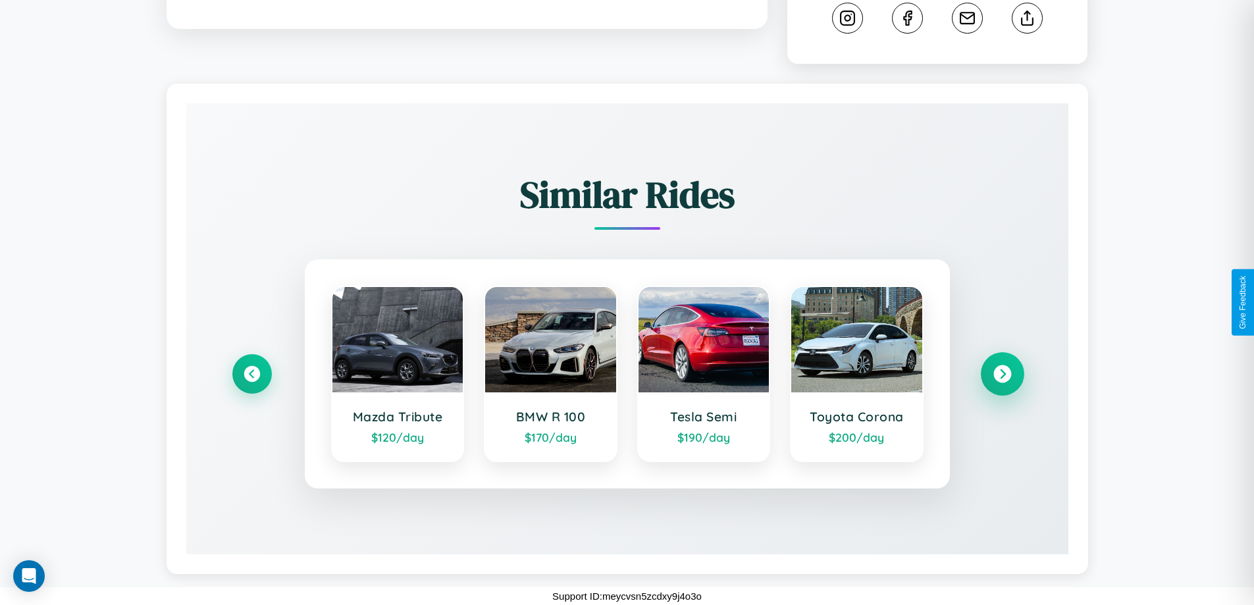
click at [1002, 374] on icon at bounding box center [1003, 374] width 18 height 18
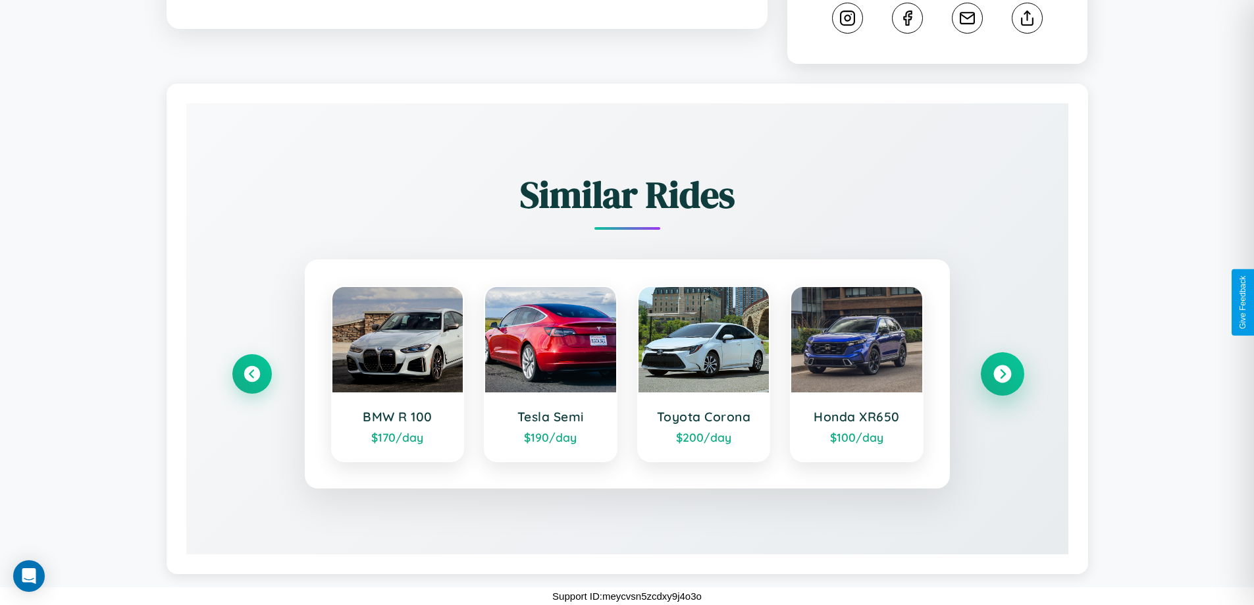
click at [1002, 374] on icon at bounding box center [1003, 374] width 18 height 18
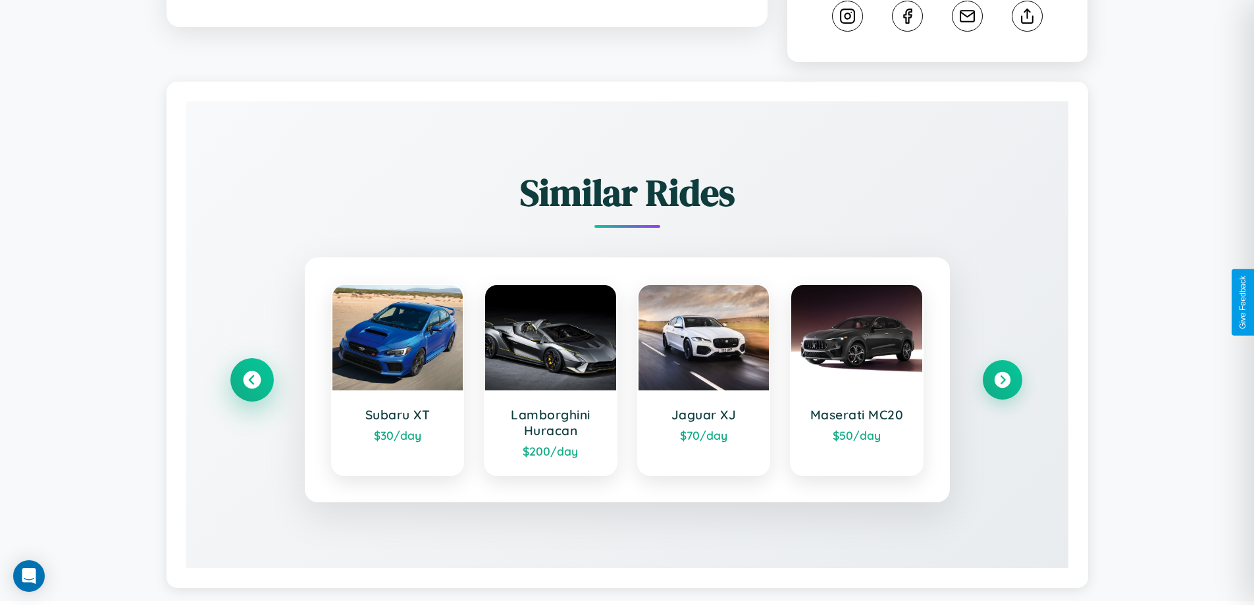
click at [252, 382] on icon at bounding box center [252, 380] width 18 height 18
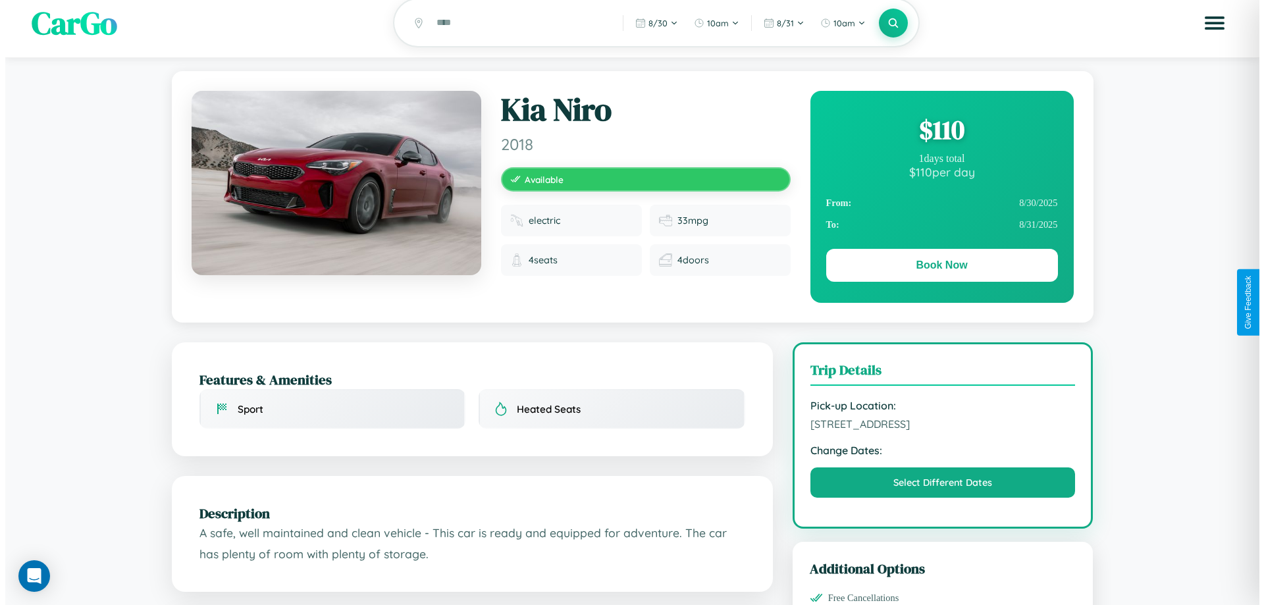
scroll to position [0, 0]
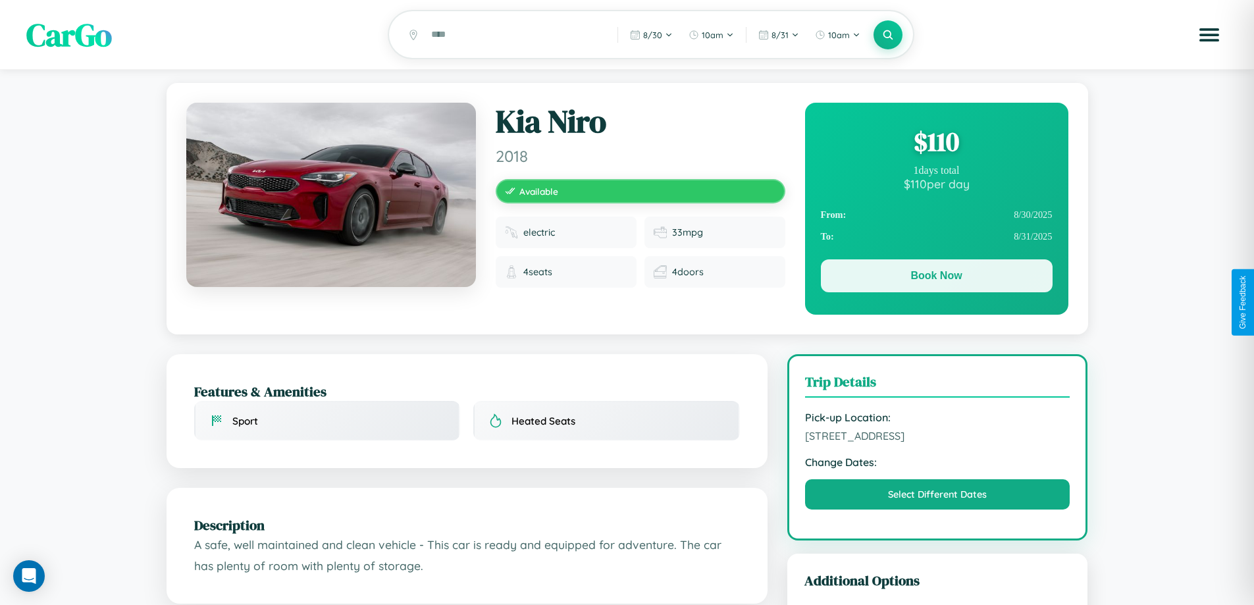
click at [936, 278] on button "Book Now" at bounding box center [937, 275] width 232 height 33
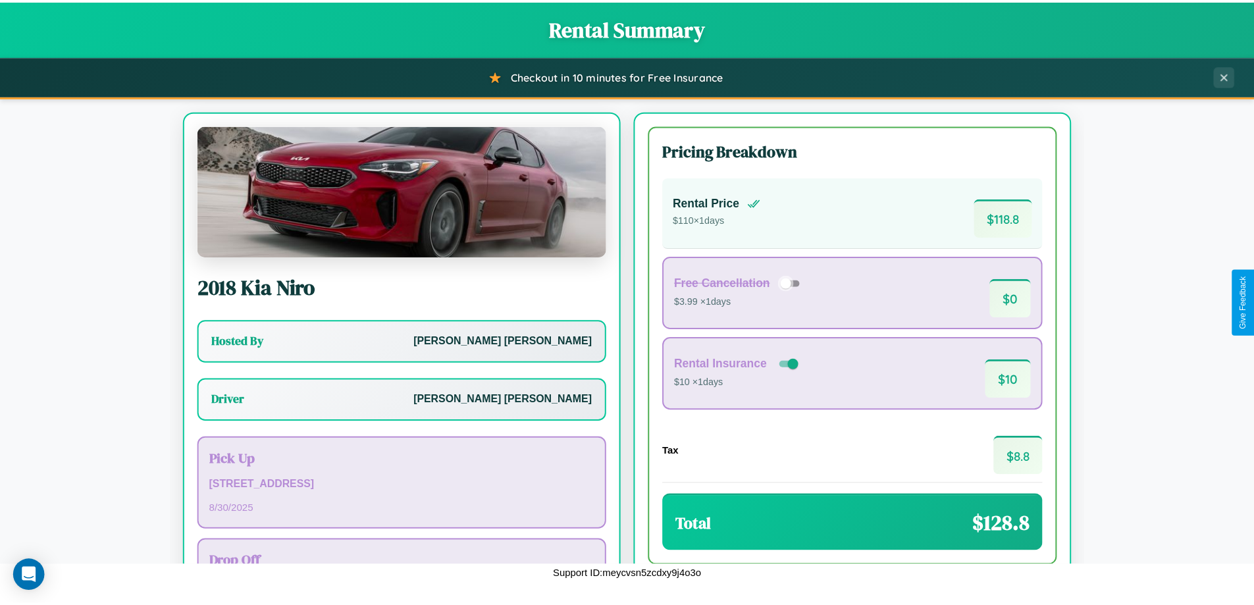
scroll to position [95, 0]
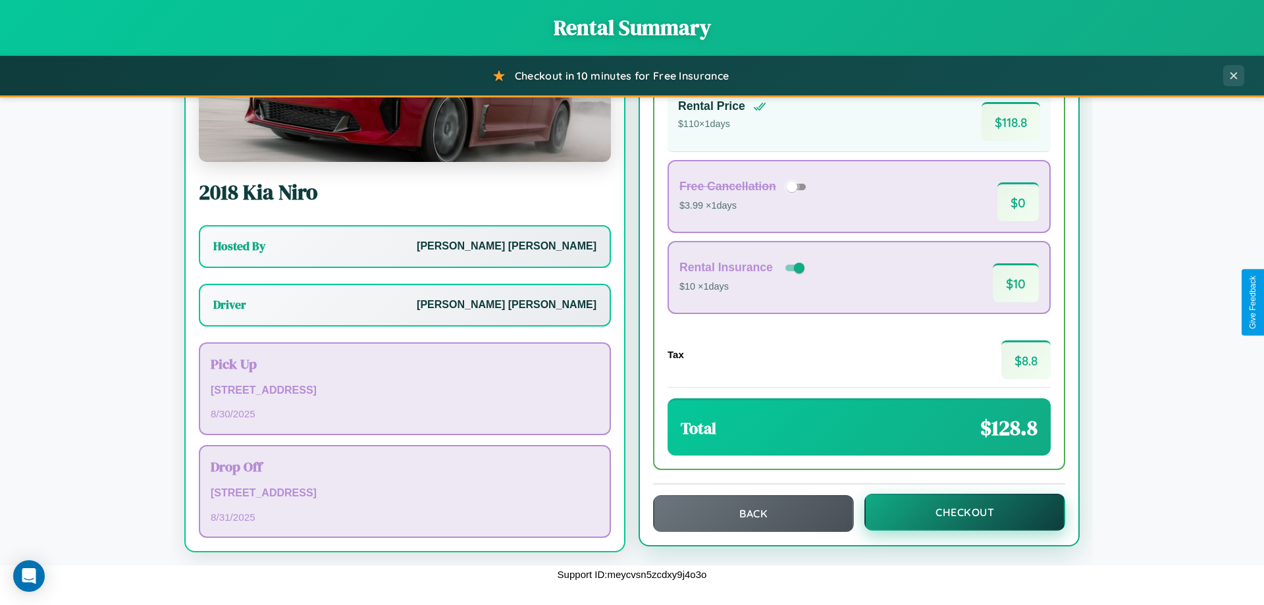
click at [956, 512] on button "Checkout" at bounding box center [964, 512] width 201 height 37
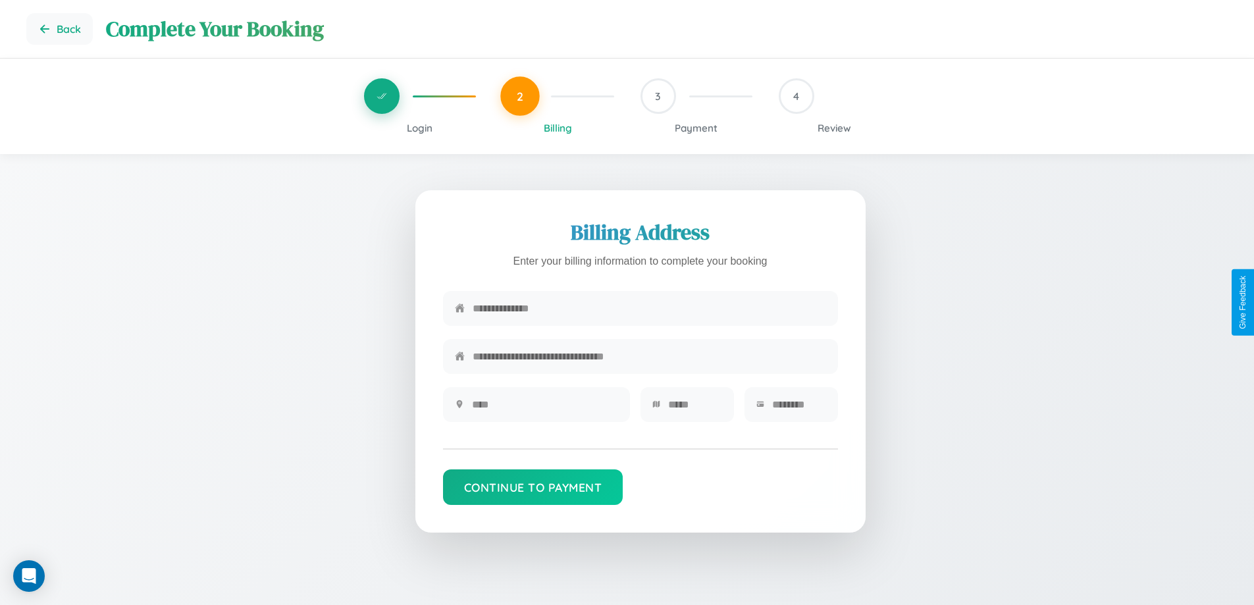
click at [649, 309] on input "text" at bounding box center [650, 308] width 354 height 32
type input "**********"
click at [544, 409] on input "text" at bounding box center [545, 404] width 146 height 32
type input "********"
click at [695, 409] on input "text" at bounding box center [695, 404] width 54 height 32
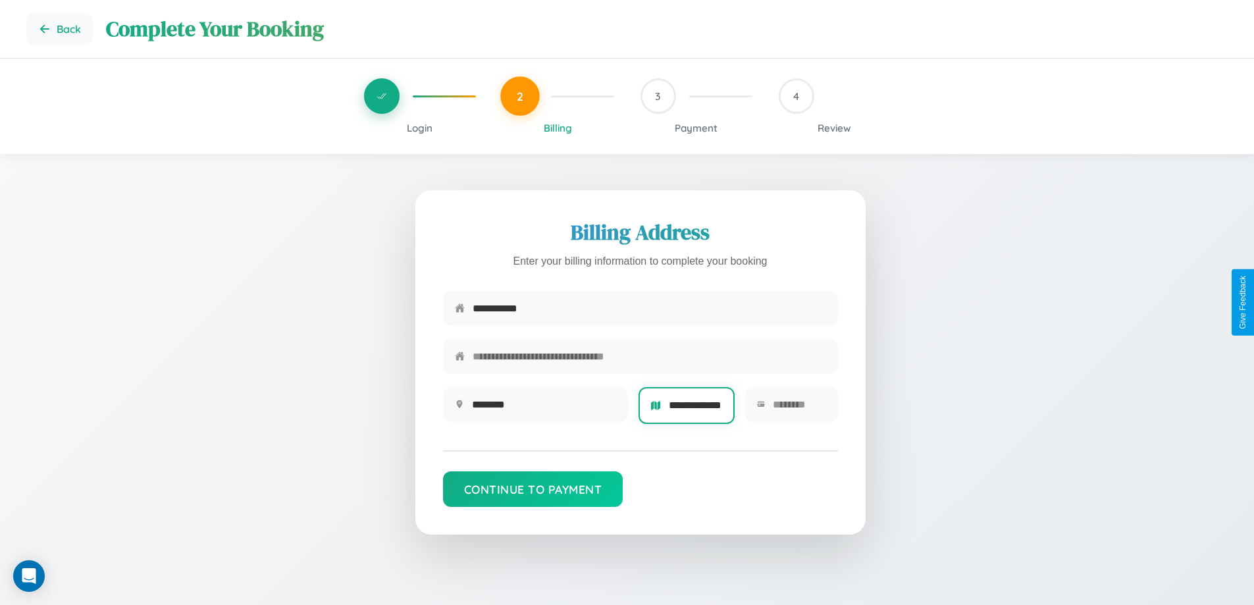
scroll to position [0, 11]
type input "**********"
click at [799, 409] on input "text" at bounding box center [799, 404] width 53 height 32
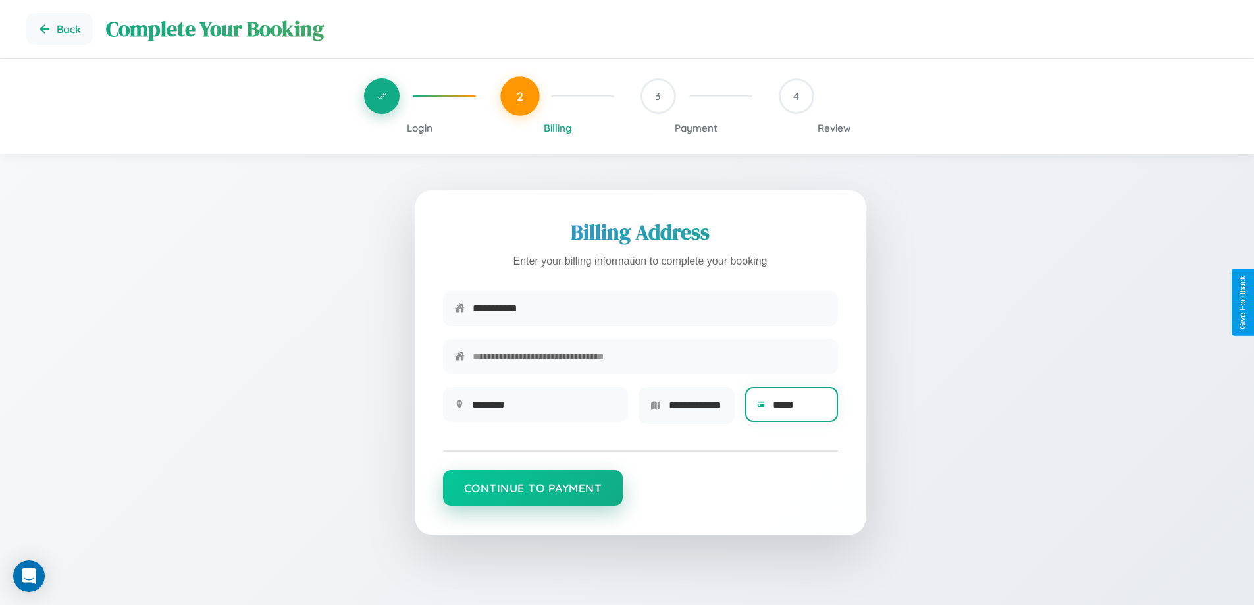
type input "*****"
click at [533, 492] on button "Continue to Payment" at bounding box center [533, 488] width 180 height 36
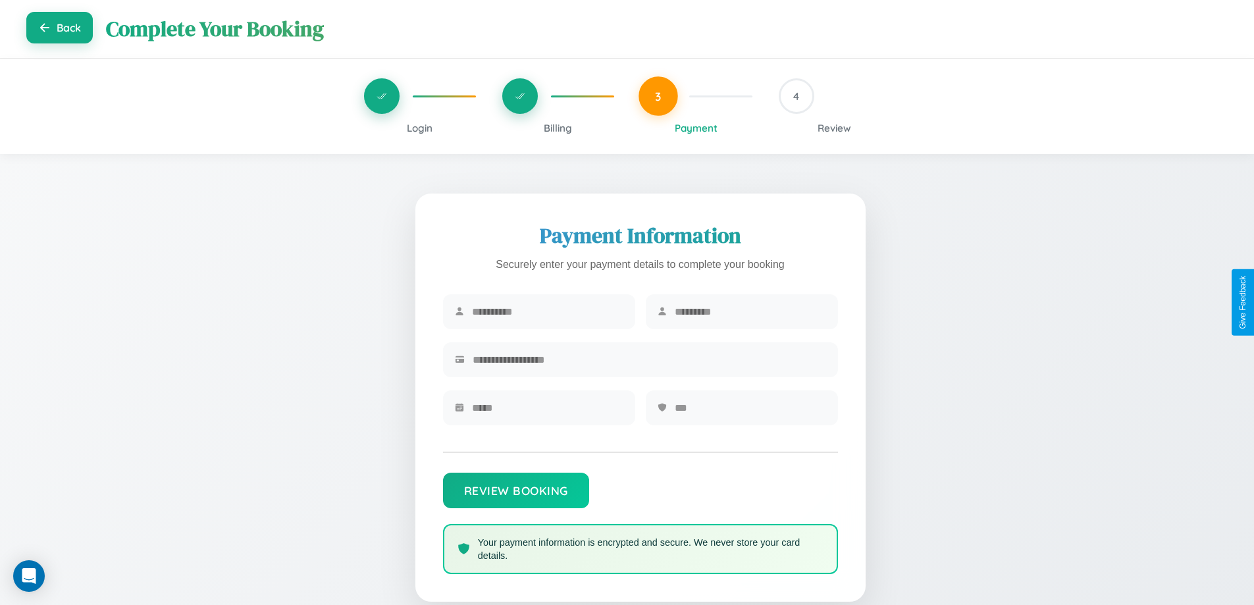
click at [59, 29] on button "Back" at bounding box center [59, 28] width 66 height 32
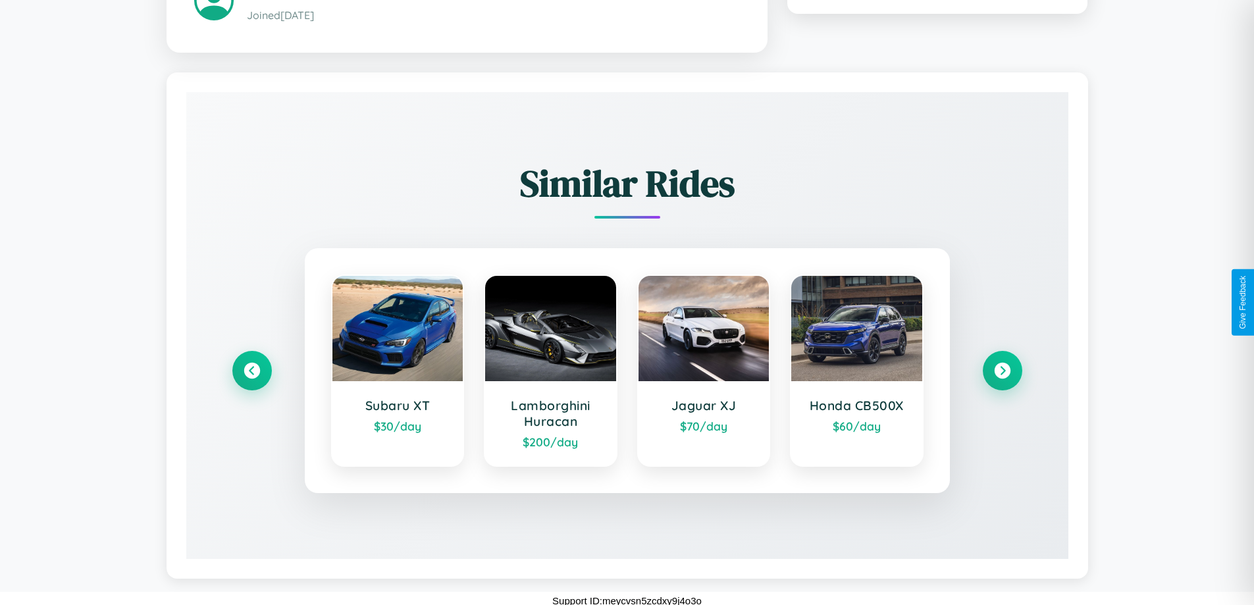
scroll to position [772, 0]
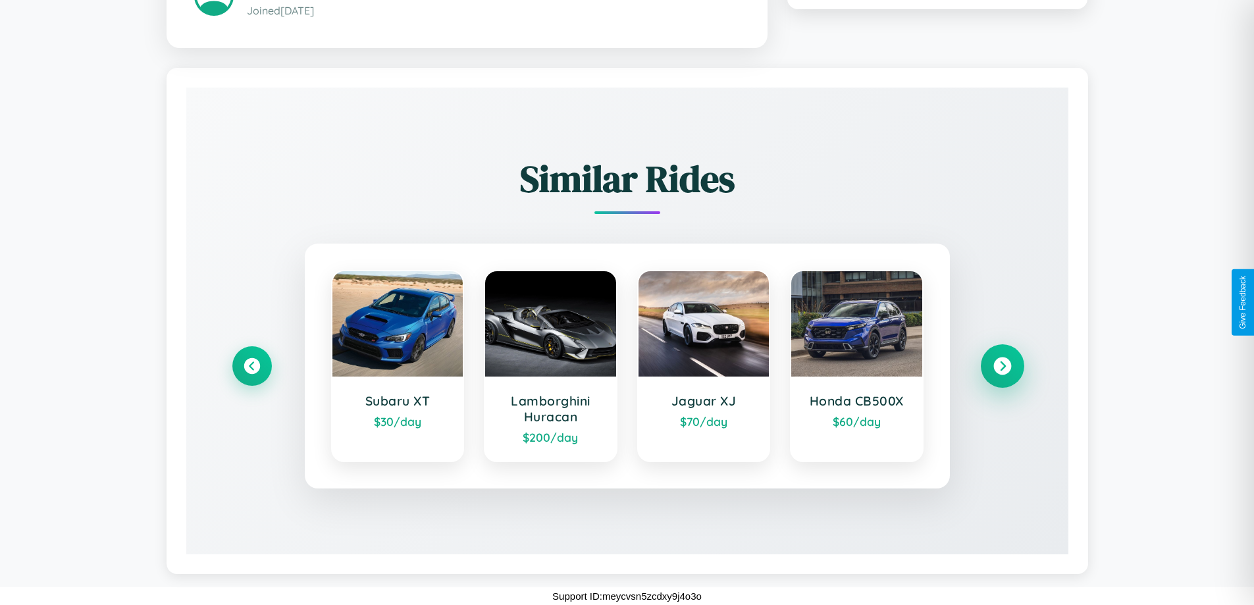
click at [1002, 365] on icon at bounding box center [1003, 366] width 18 height 18
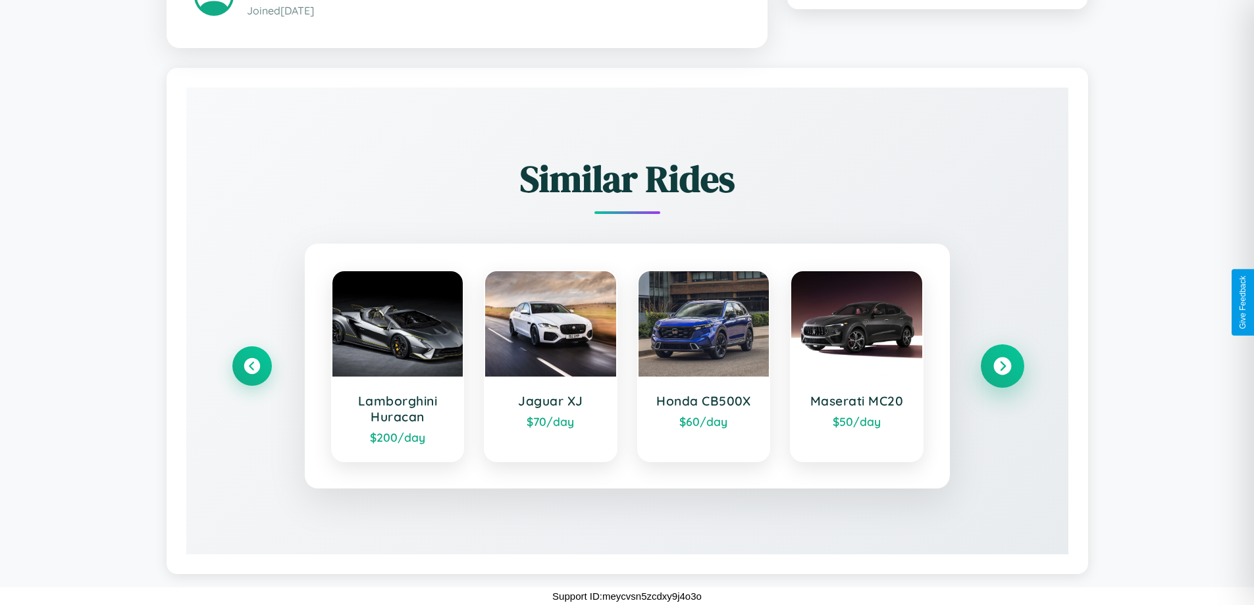
click at [1002, 365] on icon at bounding box center [1003, 366] width 18 height 18
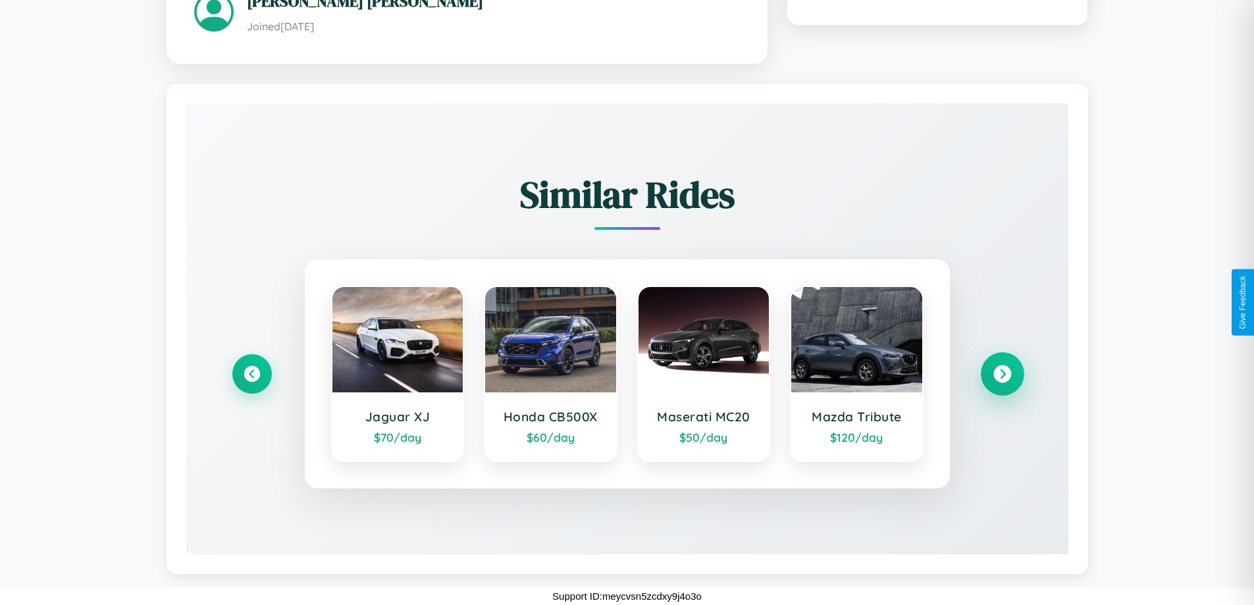
scroll to position [756, 0]
click at [1002, 373] on icon at bounding box center [1003, 374] width 18 height 18
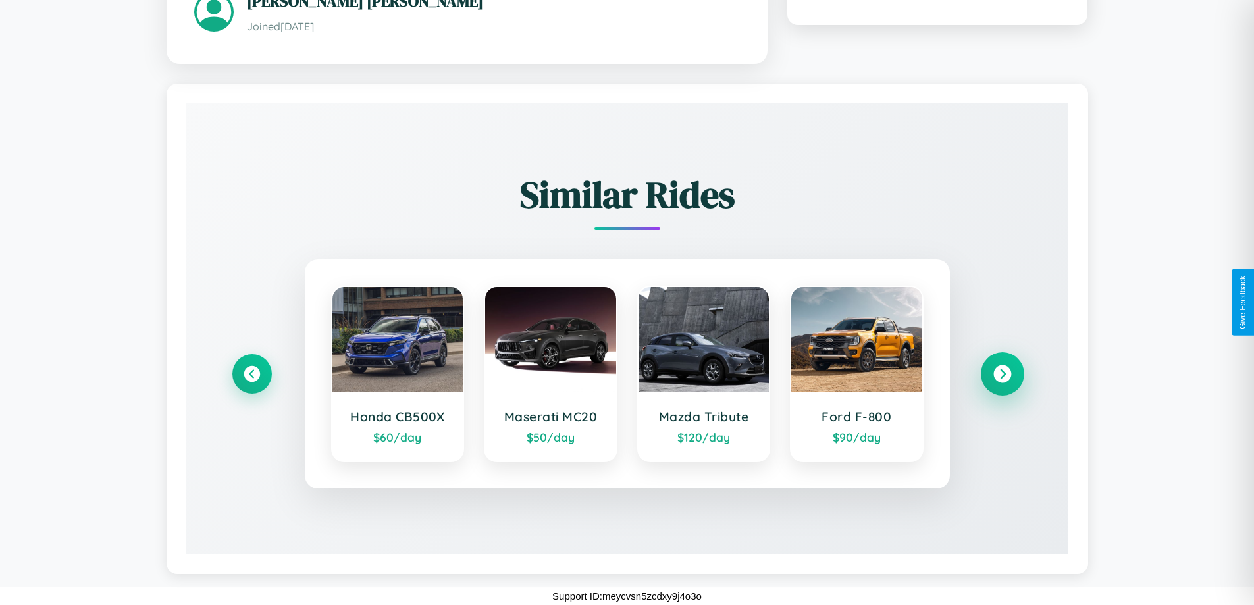
click at [1002, 373] on icon at bounding box center [1003, 374] width 18 height 18
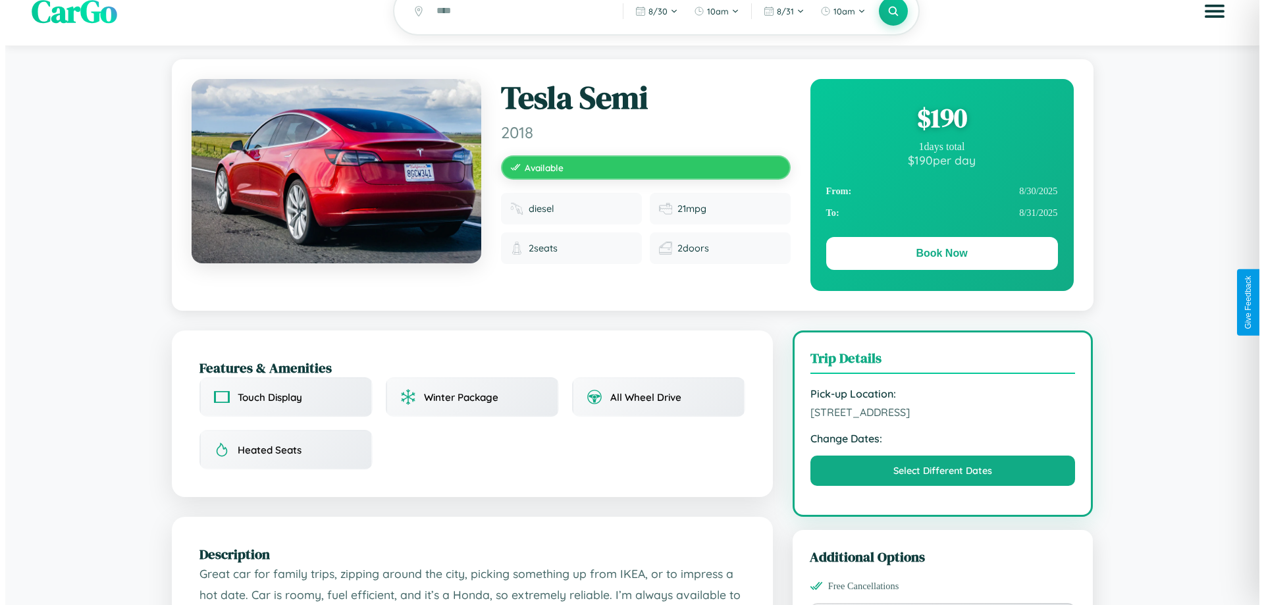
scroll to position [0, 0]
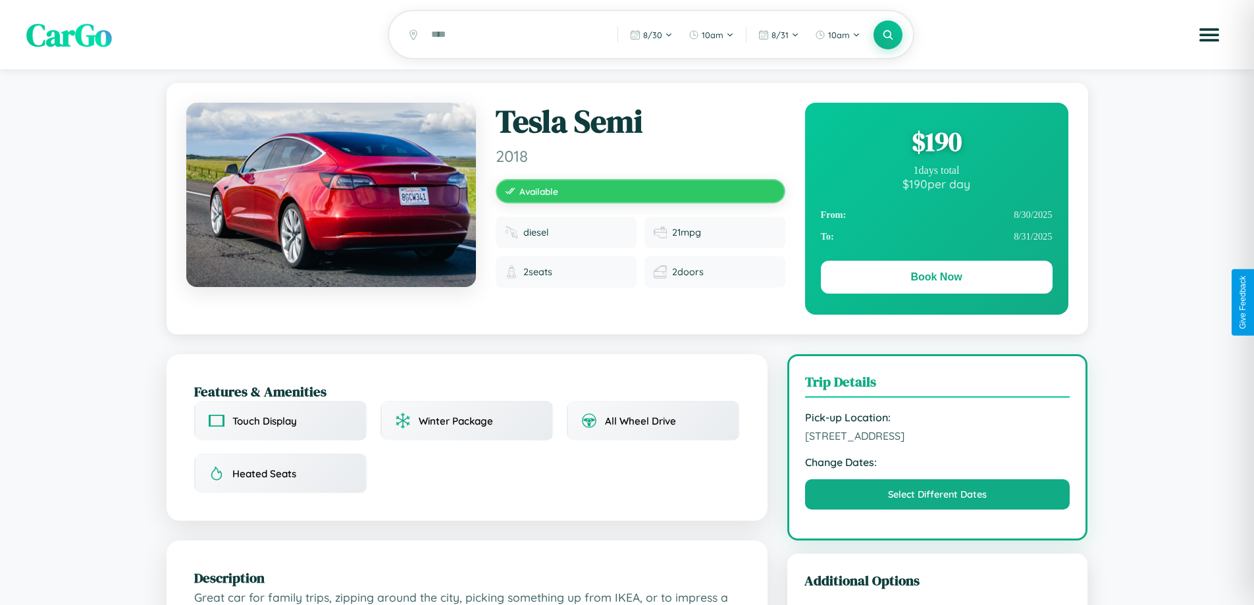
click at [936, 144] on div "$ 190" at bounding box center [937, 142] width 232 height 36
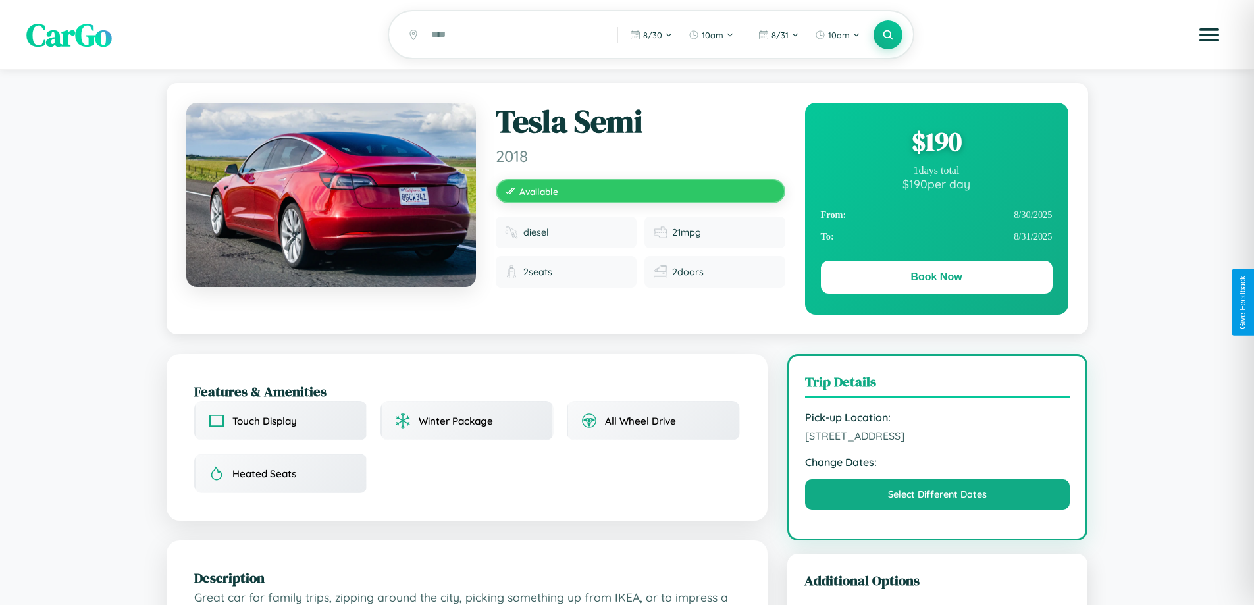
click at [936, 144] on div "$ 190" at bounding box center [937, 142] width 232 height 36
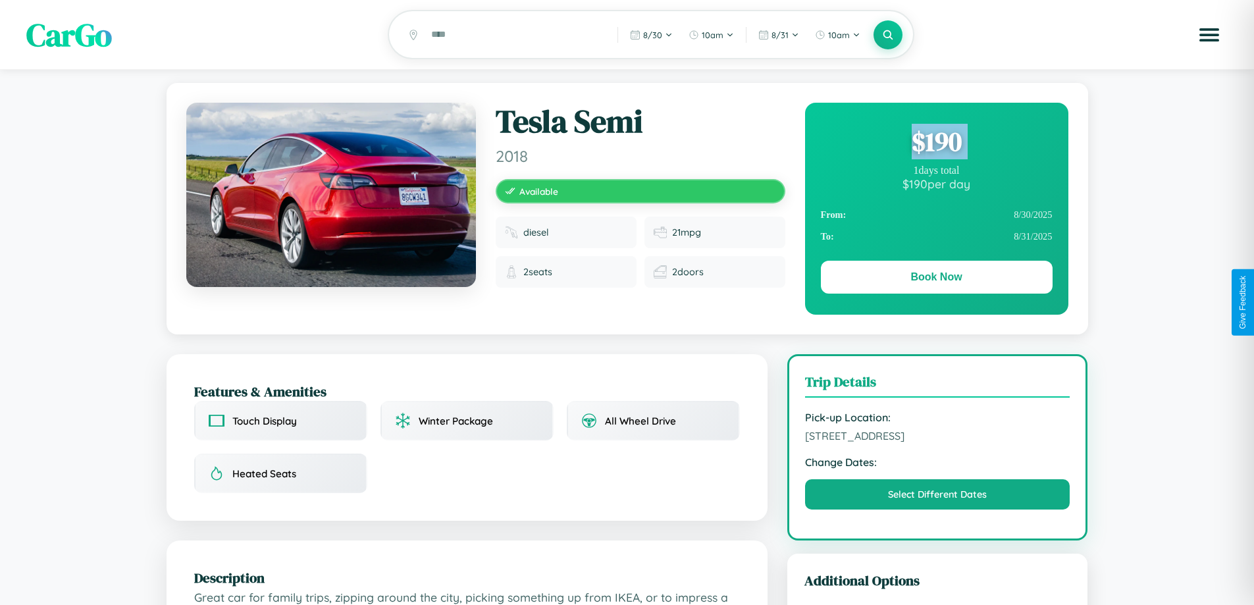
click at [936, 144] on div "$ 190" at bounding box center [937, 142] width 232 height 36
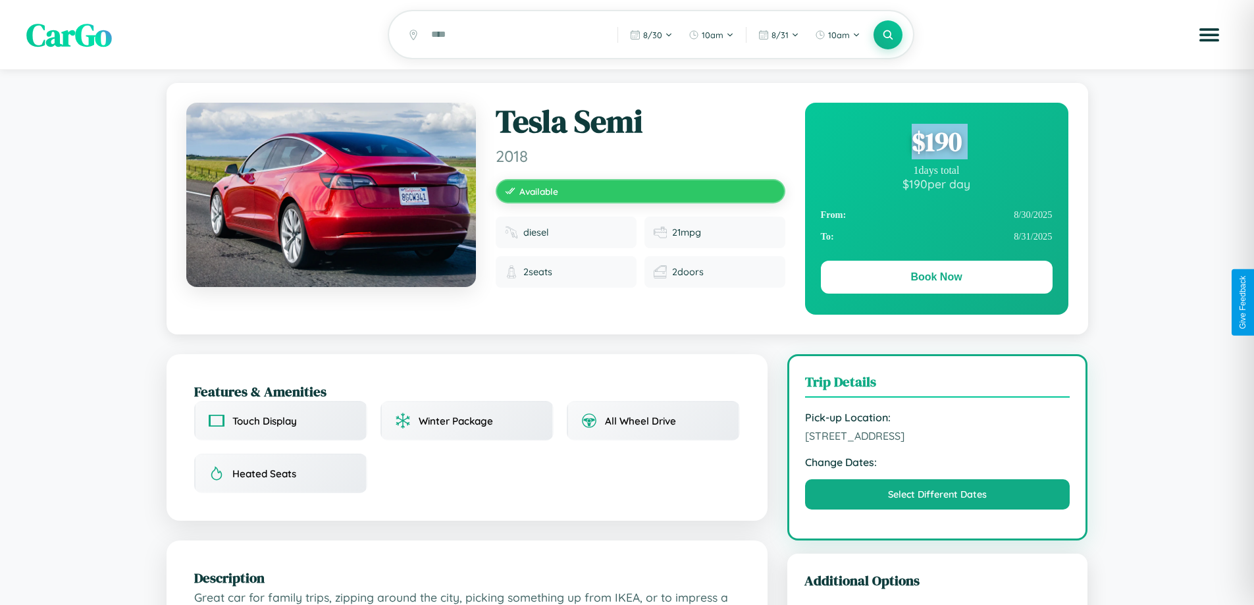
click at [936, 144] on div "$ 190" at bounding box center [937, 142] width 232 height 36
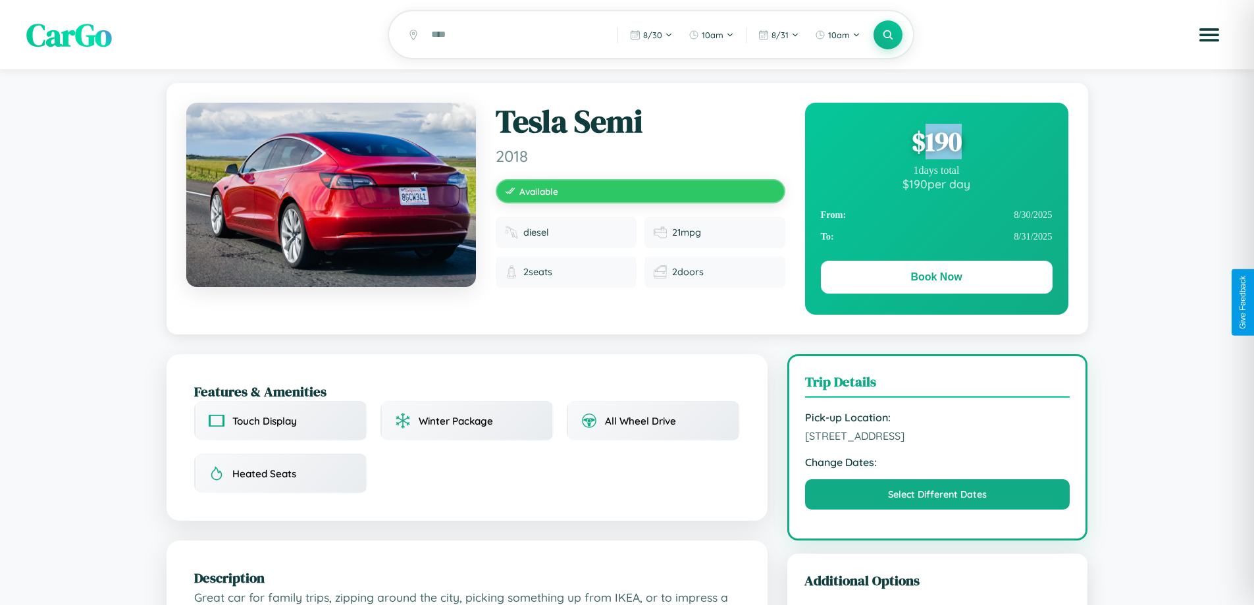
click at [936, 144] on div "$ 190" at bounding box center [937, 142] width 232 height 36
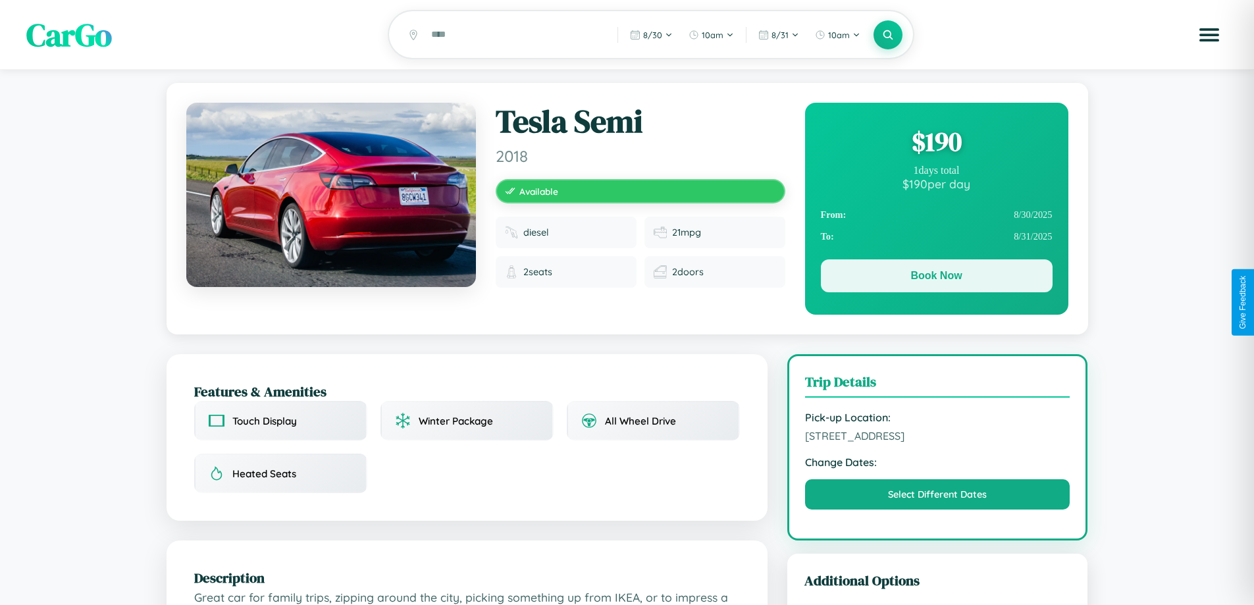
click at [936, 278] on button "Book Now" at bounding box center [937, 275] width 232 height 33
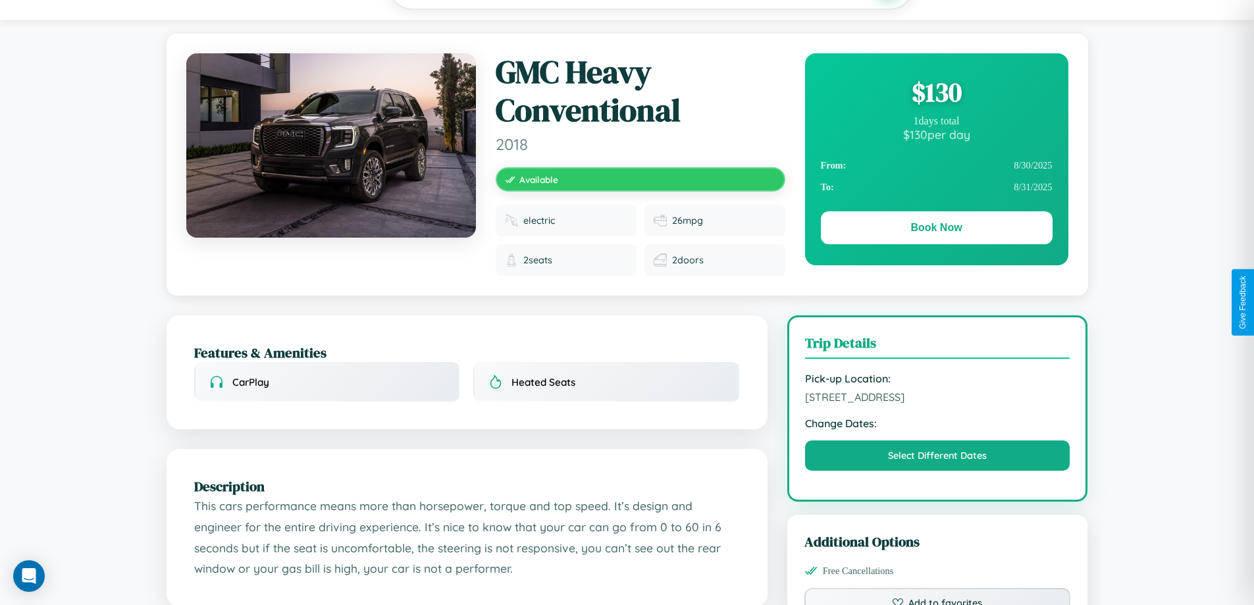
scroll to position [146, 0]
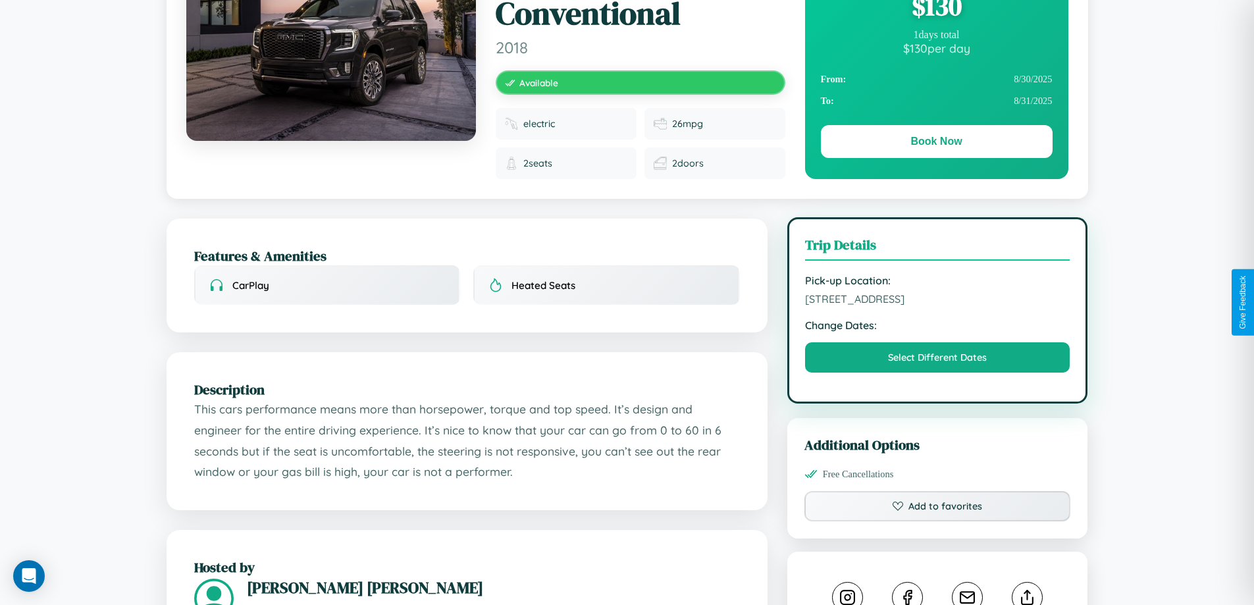
click at [938, 301] on span "217 Park Avenue Berlin 24713 Germany" at bounding box center [937, 298] width 265 height 13
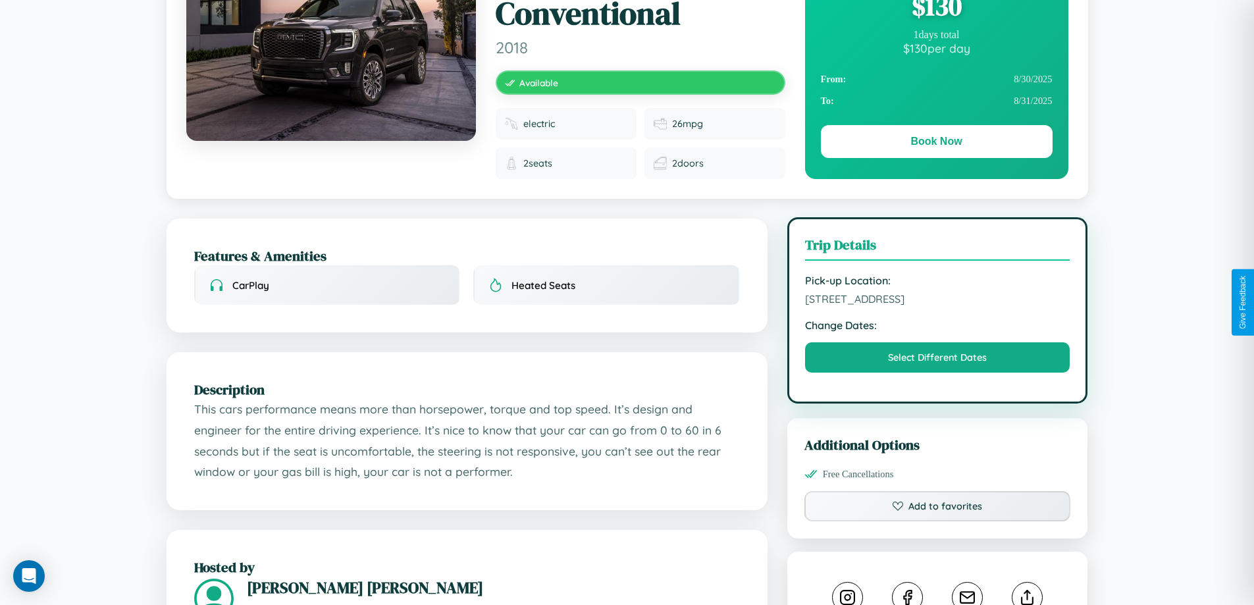
click at [938, 301] on span "217 Park Avenue Berlin 24713 Germany" at bounding box center [937, 298] width 265 height 13
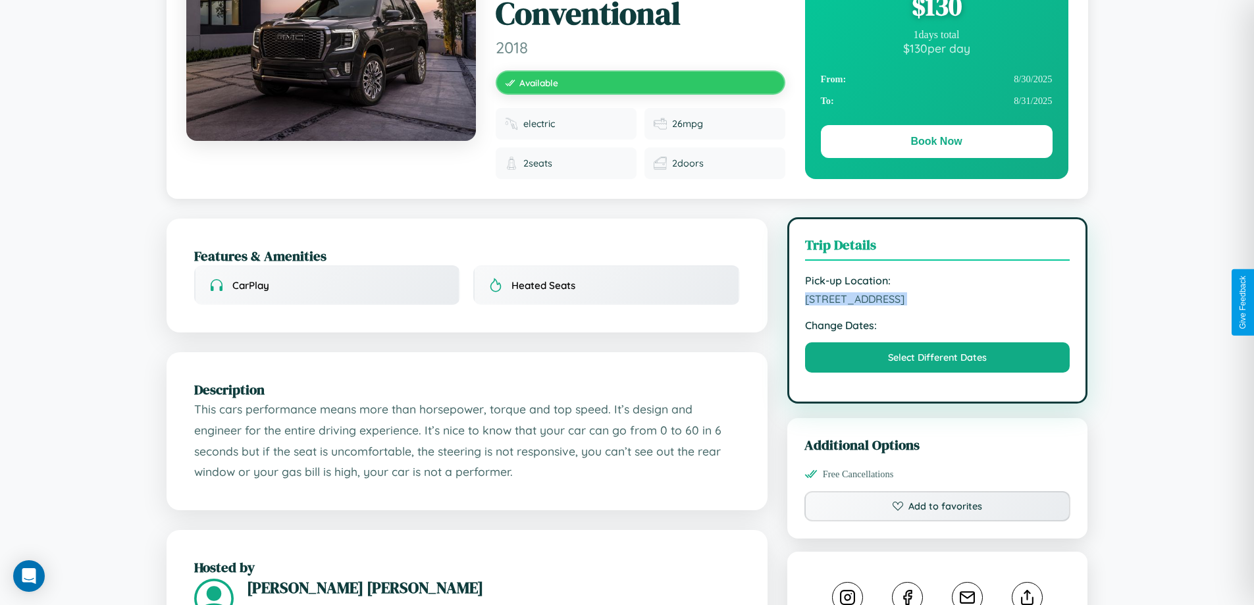
click at [938, 301] on span "217 Park Avenue Berlin 24713 Germany" at bounding box center [937, 298] width 265 height 13
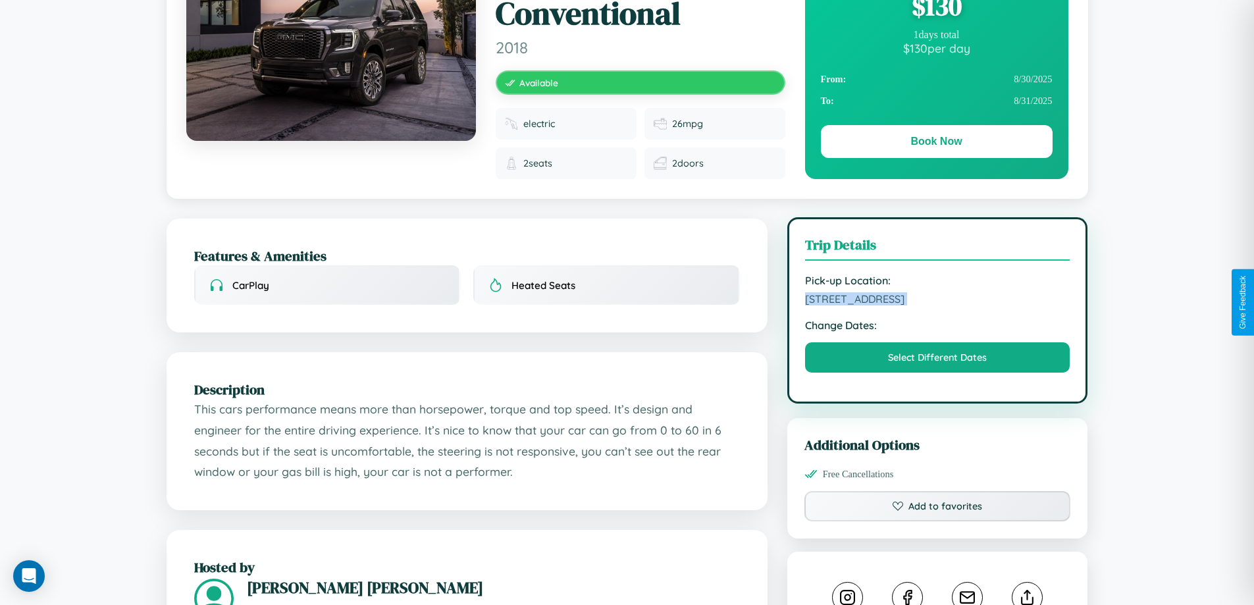
click at [938, 301] on span "217 Park Avenue Berlin 24713 Germany" at bounding box center [937, 298] width 265 height 13
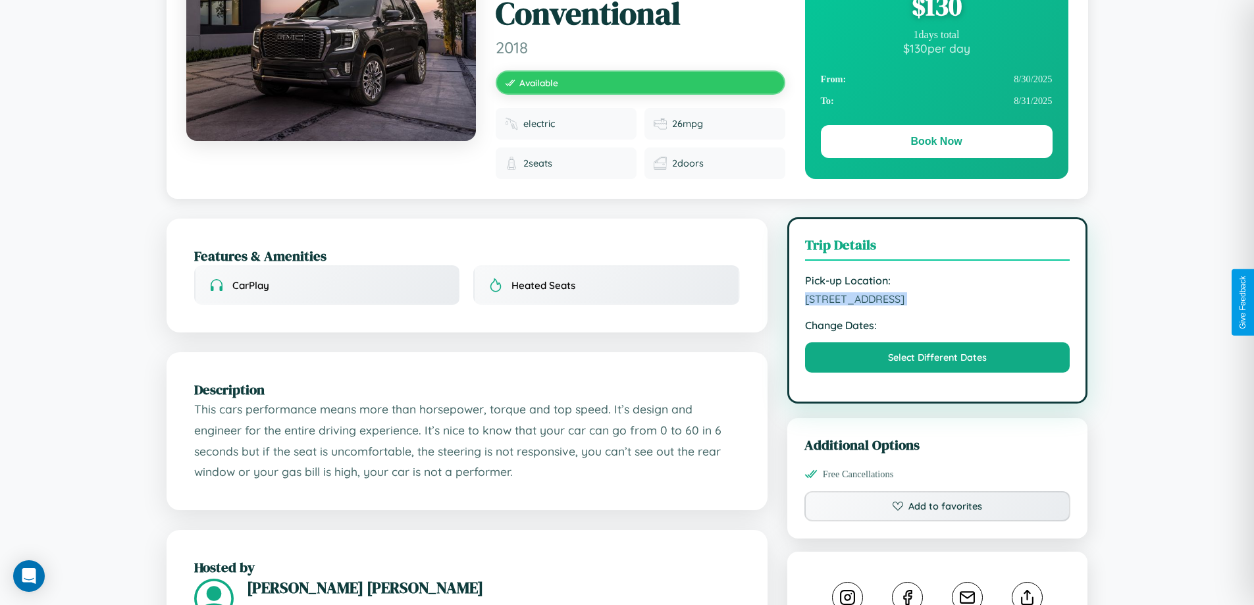
click at [938, 301] on span "217 Park Avenue Berlin 24713 Germany" at bounding box center [937, 298] width 265 height 13
